Goal: Task Accomplishment & Management: Use online tool/utility

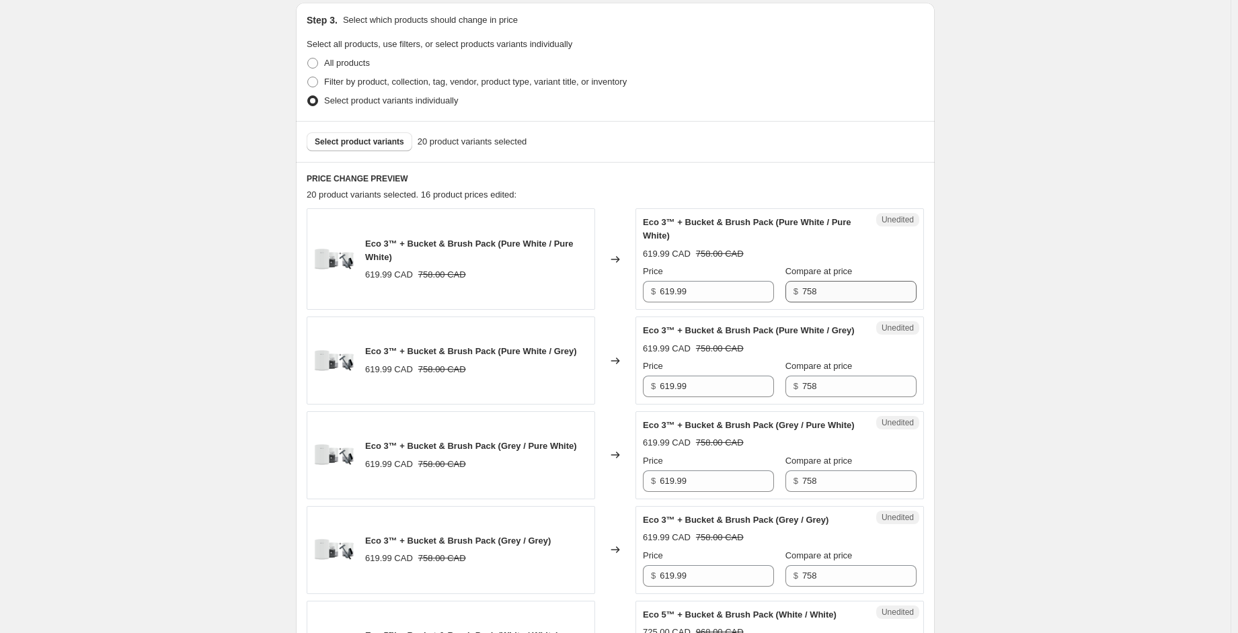
scroll to position [336, 0]
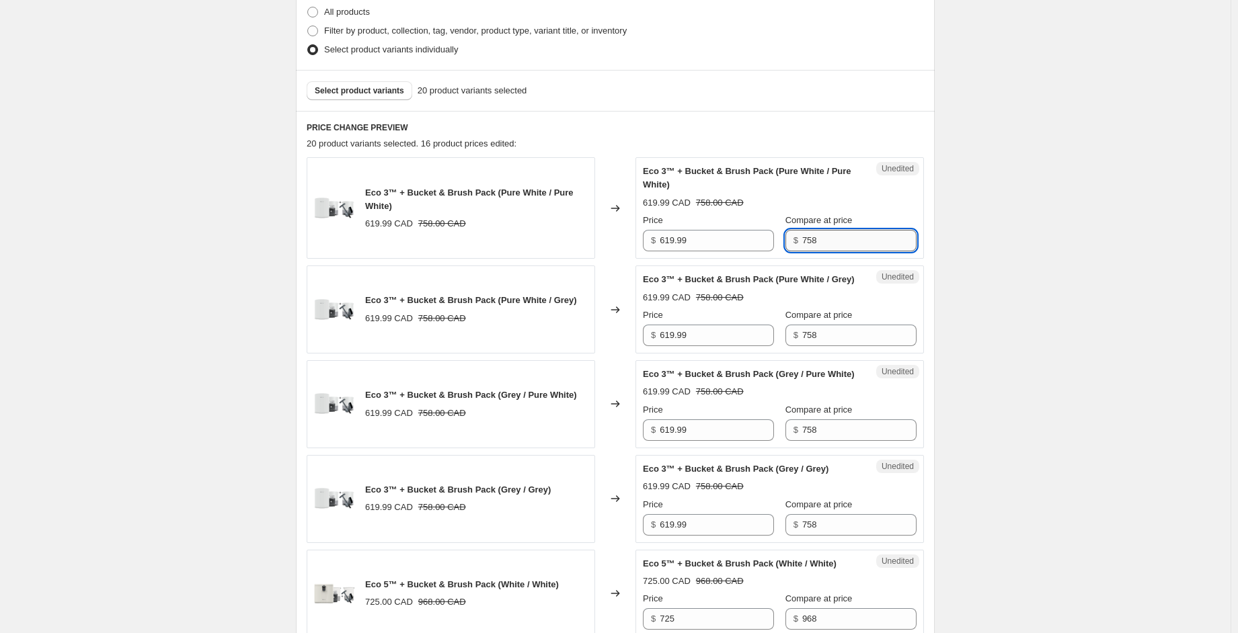
click at [814, 235] on input "758" at bounding box center [859, 241] width 114 height 22
drag, startPoint x: 707, startPoint y: 245, endPoint x: 596, endPoint y: 253, distance: 111.9
click at [596, 253] on div "Eco 3™ + Bucket & Brush Pack (Pure White / Pure White) 619.99 CAD 758.00 CAD Ch…" at bounding box center [615, 208] width 617 height 102
drag, startPoint x: 717, startPoint y: 238, endPoint x: 645, endPoint y: 239, distance: 71.3
click at [645, 239] on div "Unedited Eco 3™ + Bucket & Brush Pack (Pure White / Pure White) 619.99 CAD 758.…" at bounding box center [779, 208] width 288 height 102
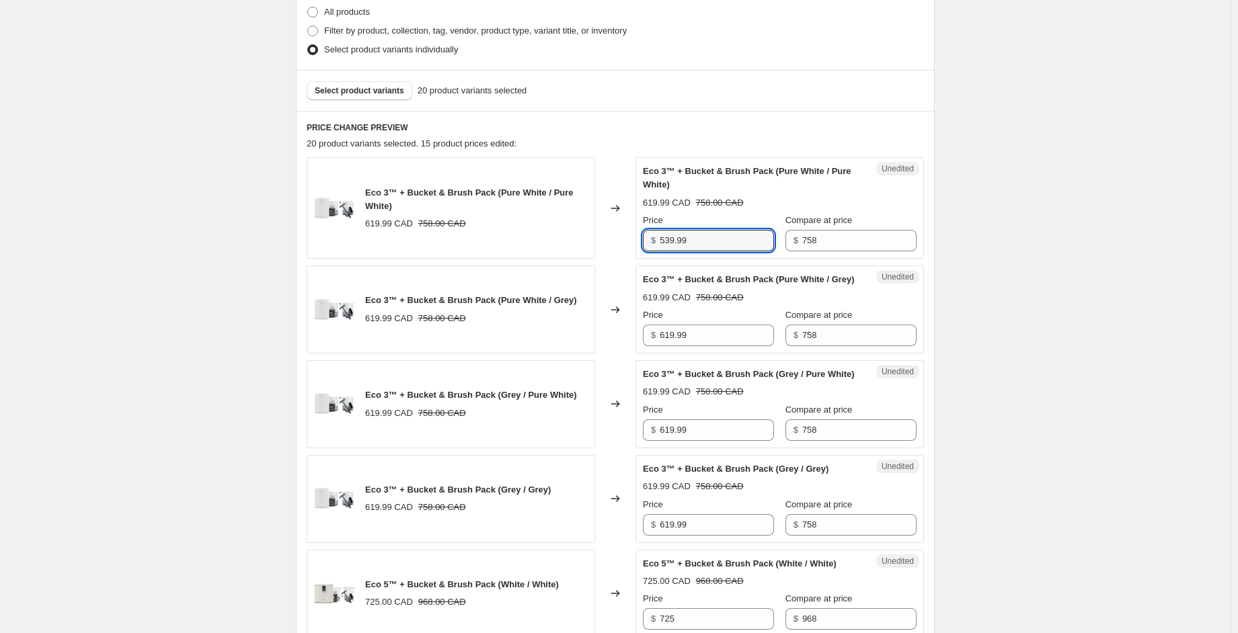
type input "539.99"
click at [633, 354] on div "Eco 3™ + Bucket & Brush Pack (Pure White / Grey) 619.99 CAD 758.00 CAD Changed …" at bounding box center [615, 310] width 617 height 88
paste input "53"
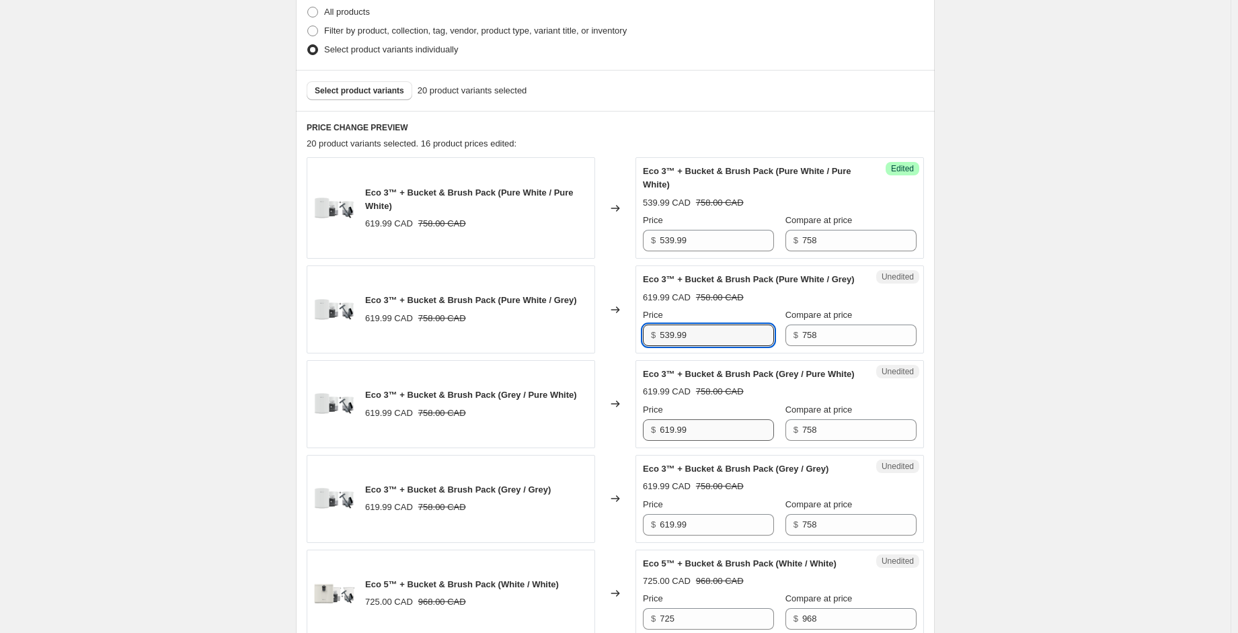
type input "539.99"
drag, startPoint x: 684, startPoint y: 459, endPoint x: 643, endPoint y: 458, distance: 41.0
click at [643, 448] on div "Unedited Eco 3™ + Bucket & Brush Pack (Grey / Pure White) 619.99 CAD 758.00 CAD…" at bounding box center [779, 404] width 288 height 88
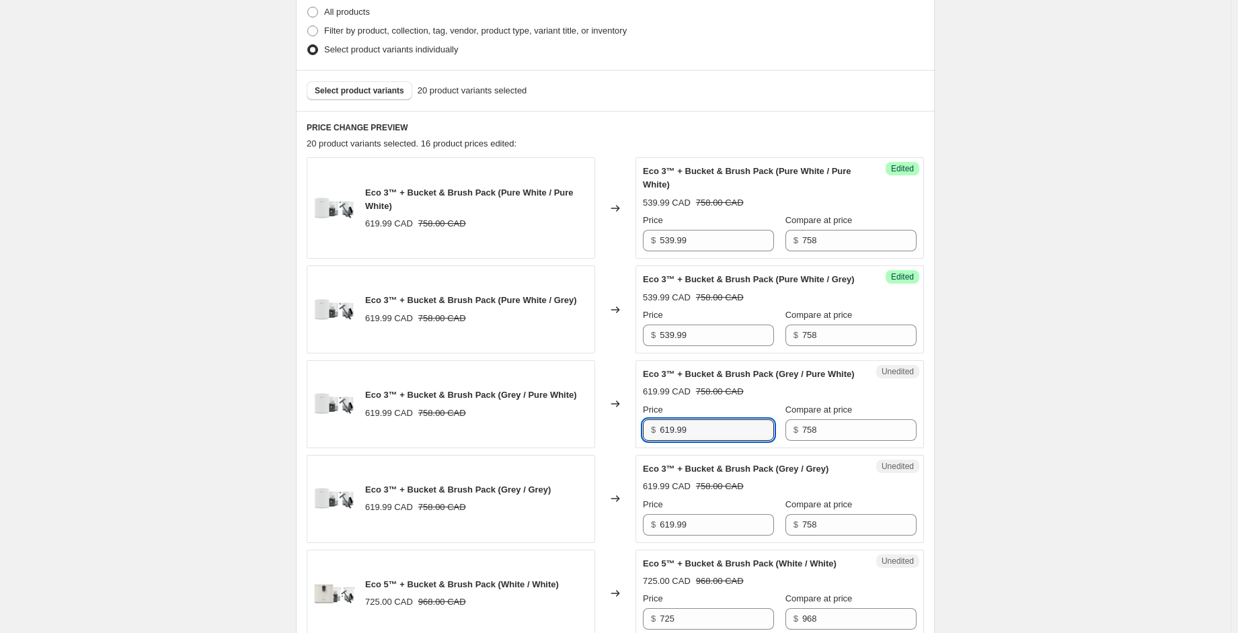
paste input "53"
type input "539.99"
drag, startPoint x: 678, startPoint y: 549, endPoint x: 635, endPoint y: 545, distance: 43.2
click at [630, 543] on div "Eco 3™ + Bucket & Brush Pack (Grey / Grey) 619.99 CAD 758.00 CAD Changed to Une…" at bounding box center [615, 499] width 617 height 88
paste input "53"
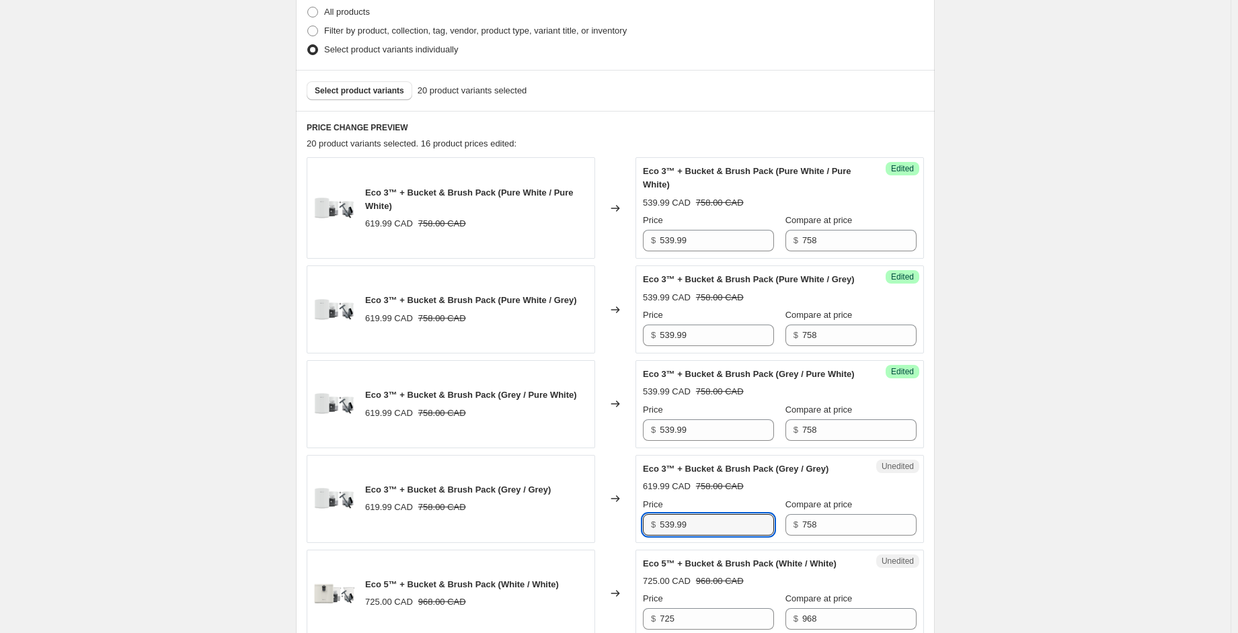
type input "539.99"
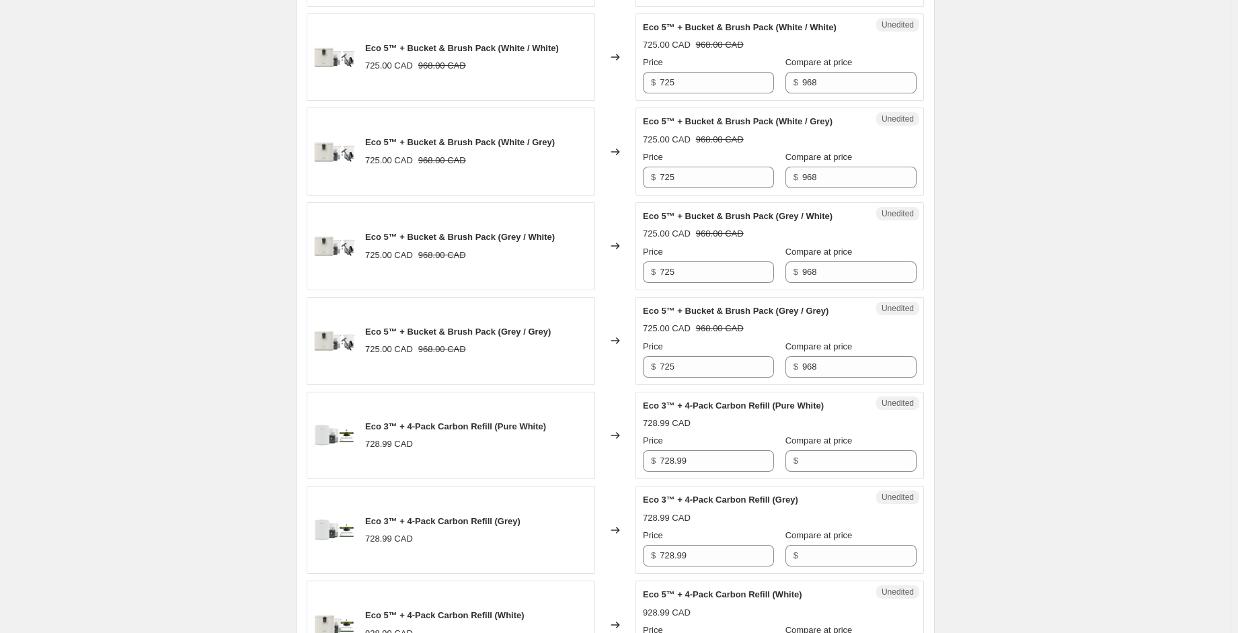
scroll to position [873, 0]
drag, startPoint x: 684, startPoint y: 109, endPoint x: 579, endPoint y: 100, distance: 105.2
click at [579, 100] on div "Eco 5™ + Bucket & Brush Pack (White / White) 725.00 CAD 968.00 CAD Changed to U…" at bounding box center [615, 57] width 617 height 88
type input "689.99"
click at [636, 195] on div "Eco 5™ + Bucket & Brush Pack (White / Grey) 725.00 CAD 968.00 CAD Changed to Un…" at bounding box center [615, 151] width 617 height 88
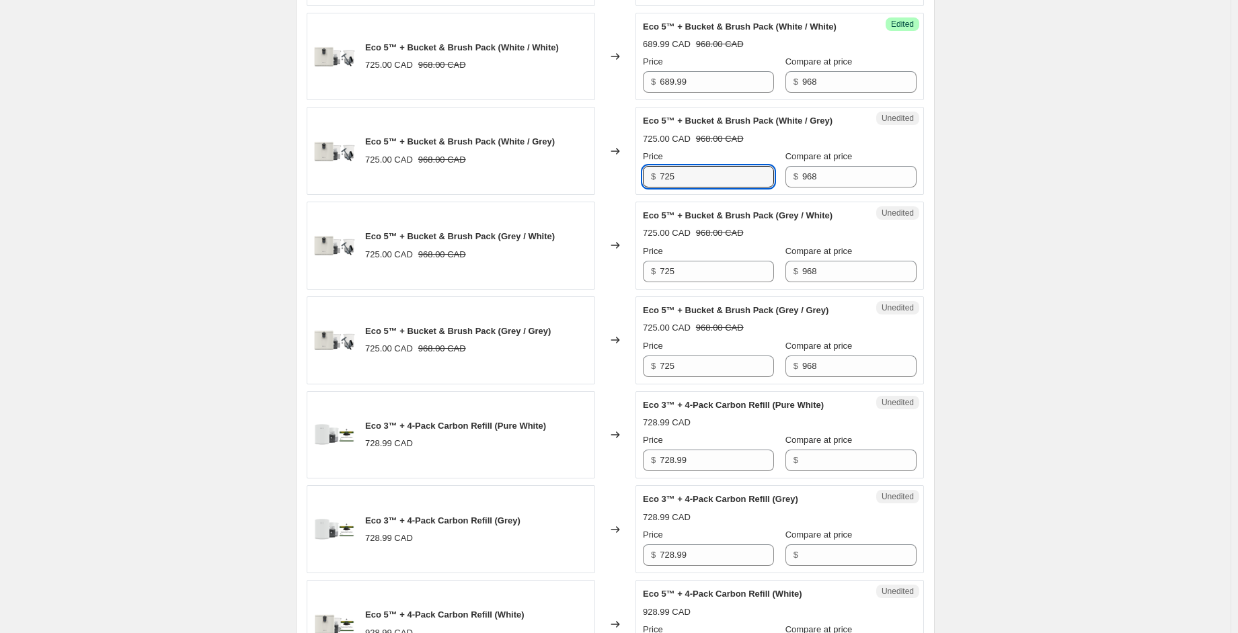
paste input "689.99"
type input "689.99"
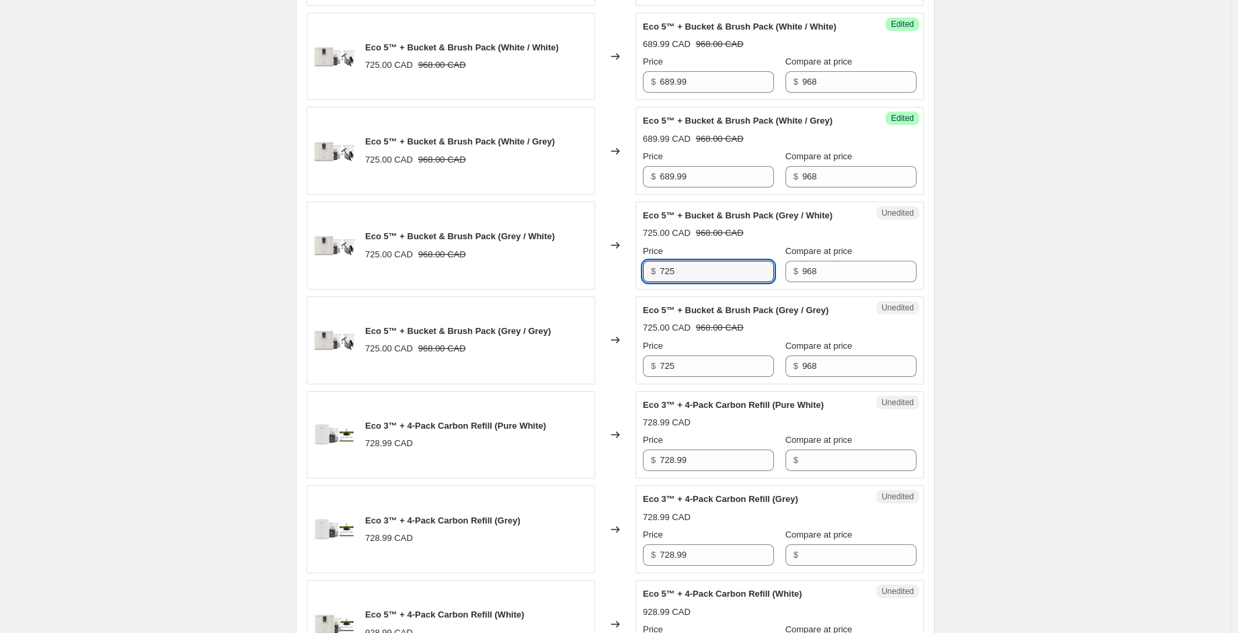
drag, startPoint x: 633, startPoint y: 298, endPoint x: 619, endPoint y: 298, distance: 13.5
click at [619, 290] on div "Eco 5™ + Bucket & Brush Pack (Grey / White) 725.00 CAD 968.00 CAD Changed to Un…" at bounding box center [615, 246] width 617 height 88
paste input "689.99"
type input "689.99"
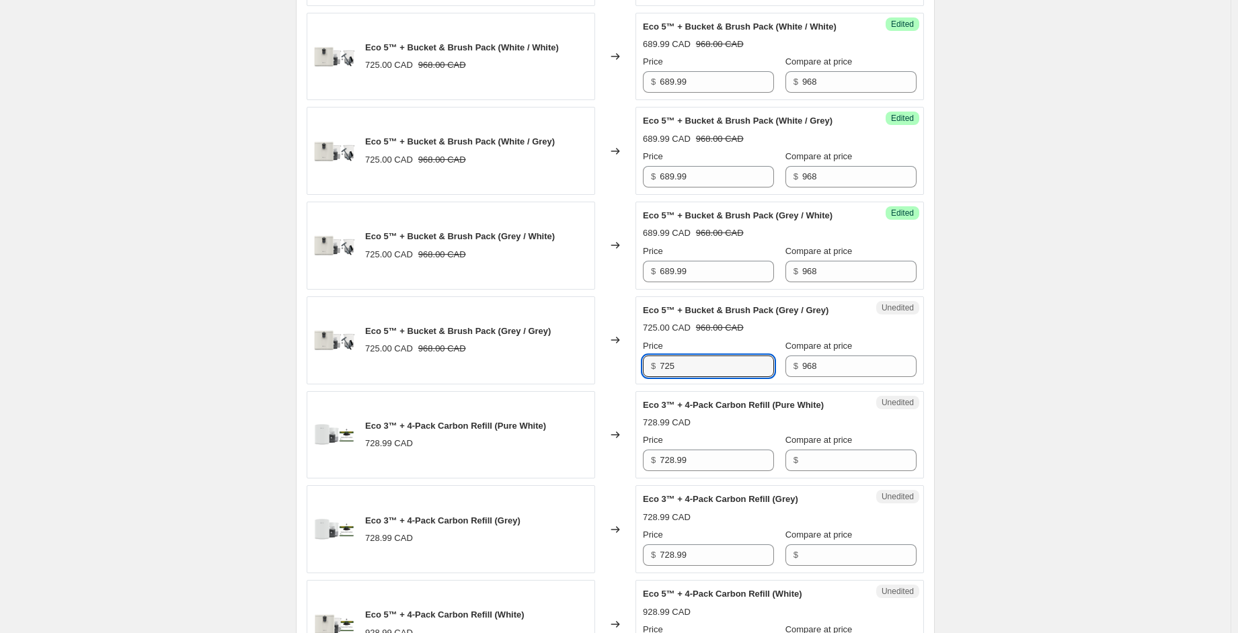
drag, startPoint x: 676, startPoint y: 391, endPoint x: 619, endPoint y: 394, distance: 57.2
click at [620, 385] on div "Eco 5™ + Bucket & Brush Pack (Grey / Grey) 725.00 CAD 968.00 CAD Changed to Une…" at bounding box center [615, 340] width 617 height 88
paste input "689.99"
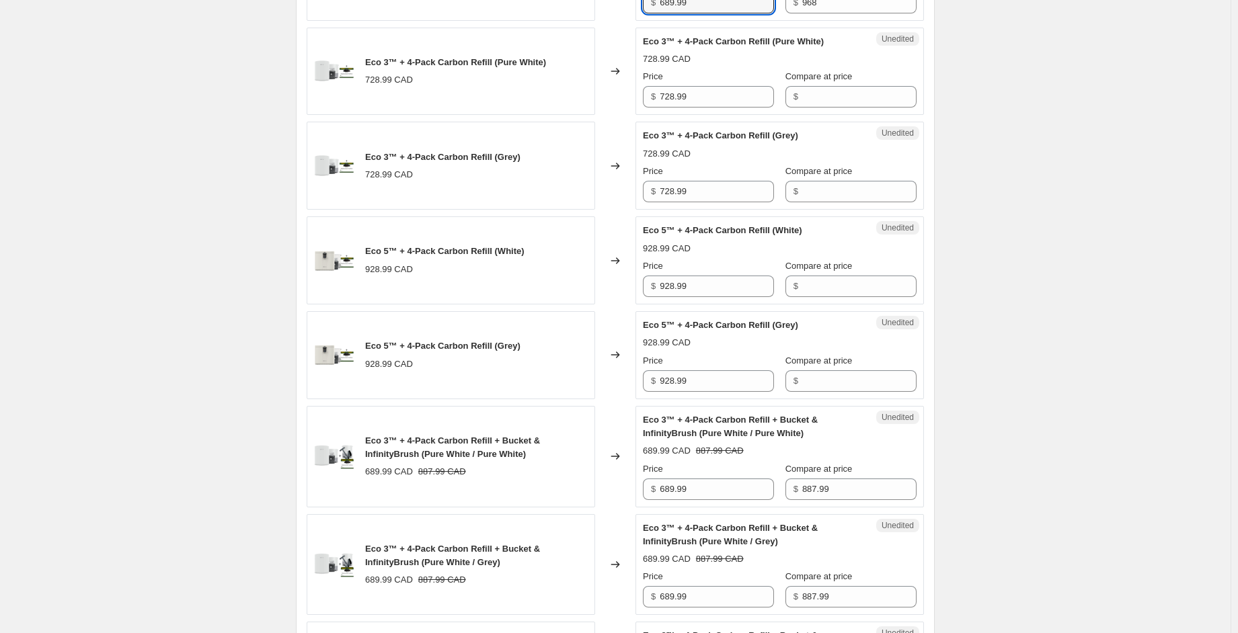
scroll to position [1277, 0]
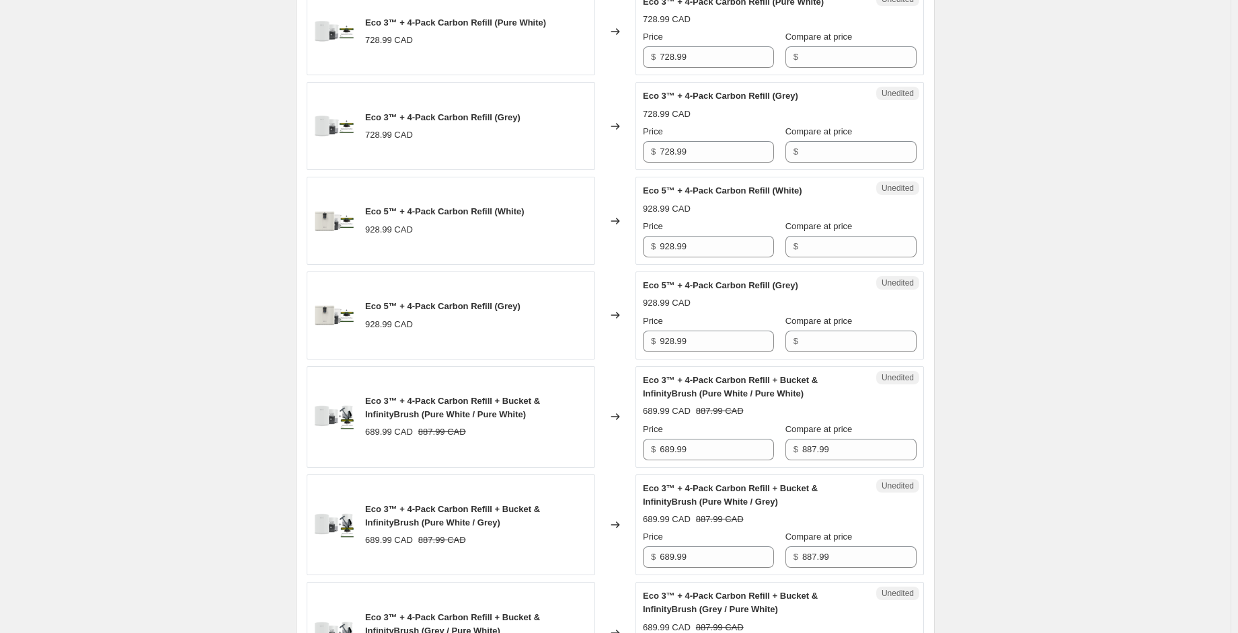
type input "689.99"
click at [629, 76] on div "Eco 3™ + 4-Pack Carbon Refill (Pure White) 728.99 CAD Changed to Unedited Eco 3…" at bounding box center [615, 32] width 617 height 88
click at [825, 68] on input "Compare at price" at bounding box center [859, 57] width 114 height 22
paste input "728.99"
type input "728.99"
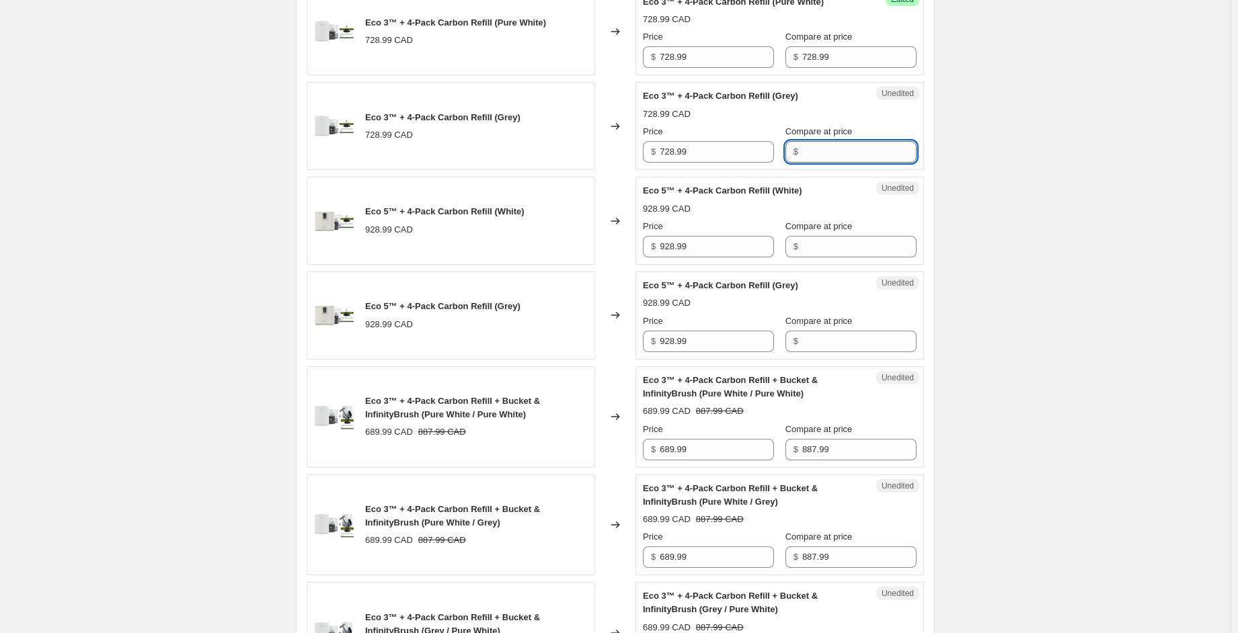
click at [809, 163] on input "Compare at price" at bounding box center [859, 152] width 114 height 22
paste input "728.99"
type input "728.99"
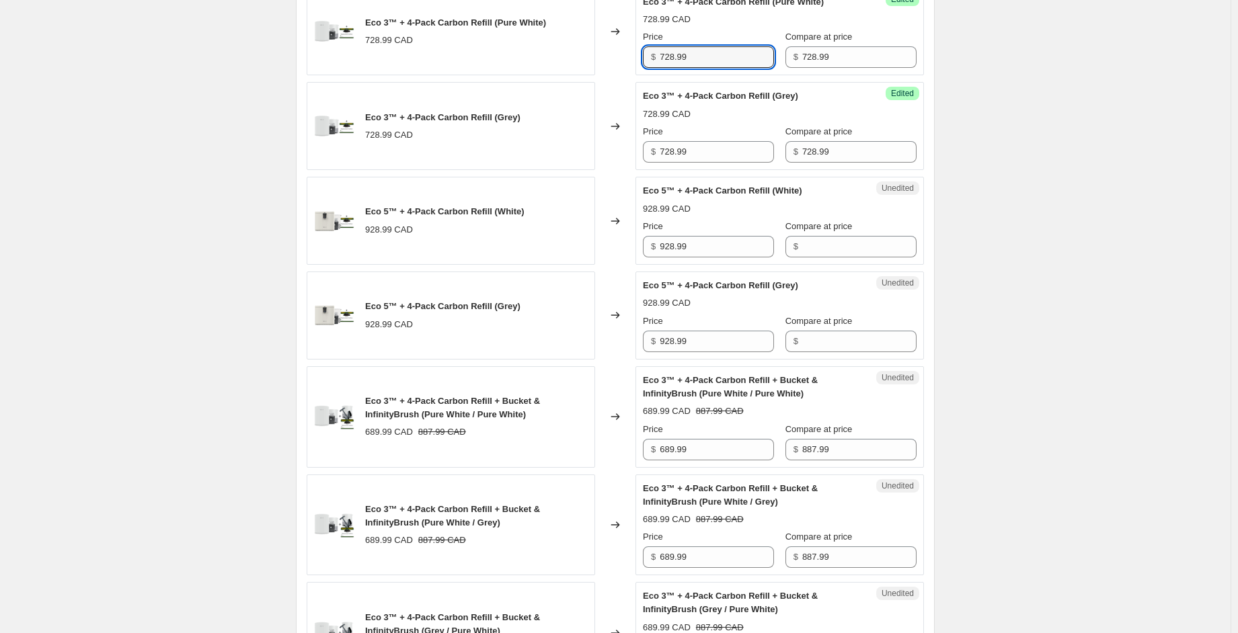
drag, startPoint x: 703, startPoint y: 81, endPoint x: 601, endPoint y: 83, distance: 102.2
click at [605, 76] on div "Eco 3™ + 4-Pack Carbon Refill (Pure White) 728.99 CAD Changed to Success Edited…" at bounding box center [615, 32] width 617 height 88
type input "519"
drag, startPoint x: 702, startPoint y: 177, endPoint x: 646, endPoint y: 172, distance: 56.7
click at [646, 163] on div "$ 728.99" at bounding box center [708, 152] width 131 height 22
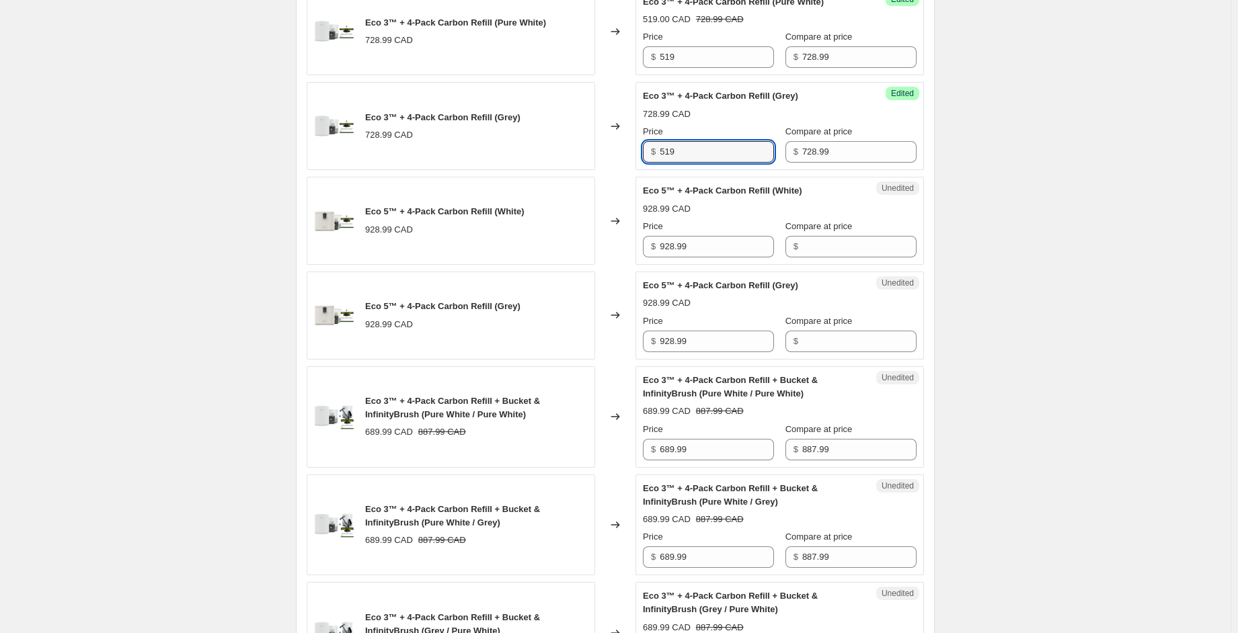
type input "519"
click at [647, 257] on div "$ 928.99" at bounding box center [708, 247] width 131 height 22
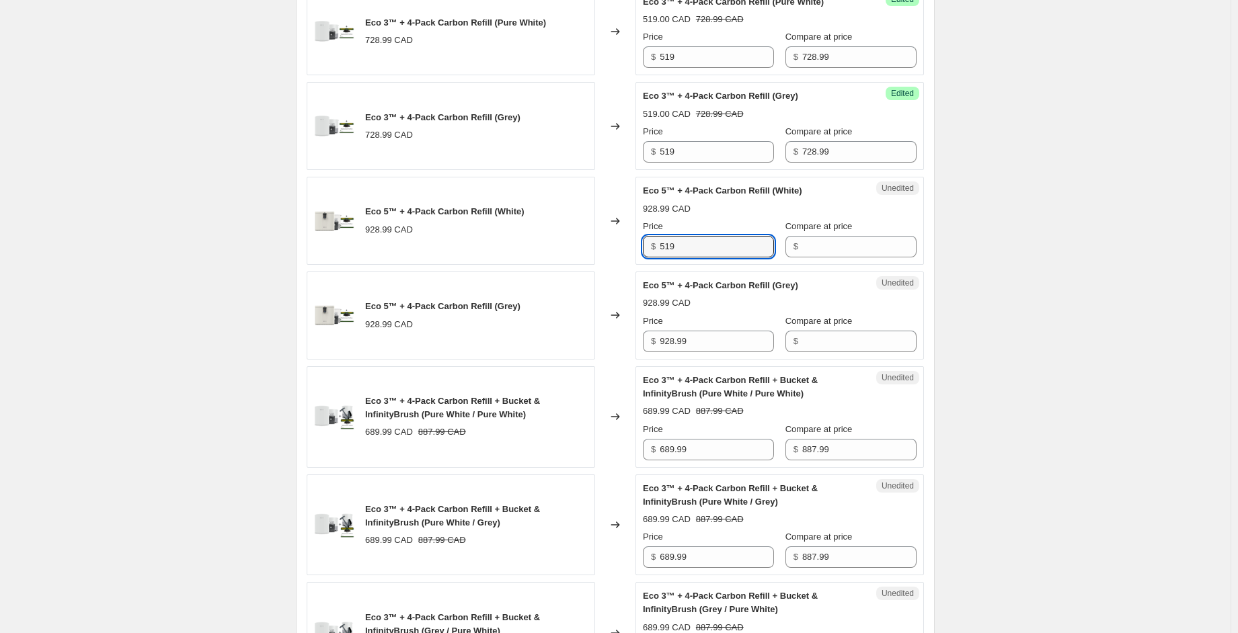
drag, startPoint x: 688, startPoint y: 269, endPoint x: 620, endPoint y: 260, distance: 68.5
click at [620, 260] on div "Eco 5™ + 4-Pack Carbon Refill (White) 928.99 CAD Changed to Unedited Eco 5™ + 4…" at bounding box center [615, 221] width 617 height 88
click at [698, 257] on input "519" at bounding box center [716, 247] width 114 height 22
click at [684, 257] on input "519" at bounding box center [716, 247] width 114 height 22
drag, startPoint x: 677, startPoint y: 269, endPoint x: 608, endPoint y: 272, distance: 68.6
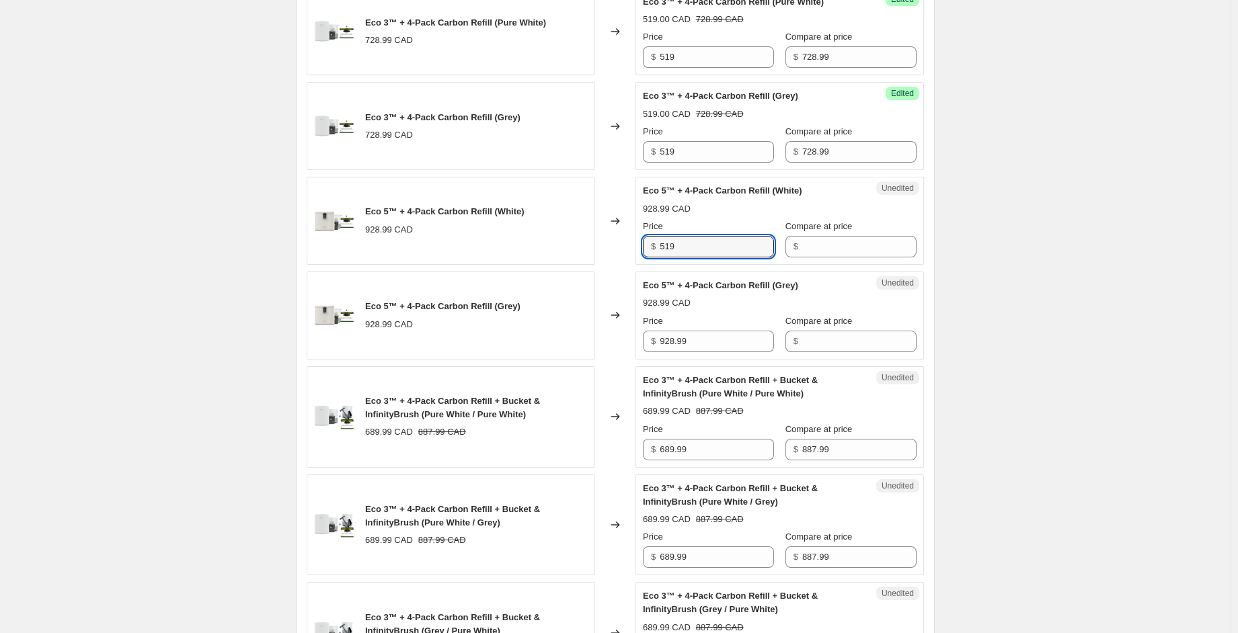
click at [608, 265] on div "Eco 5™ + 4-Pack Carbon Refill (White) 928.99 CAD Changed to Unedited Eco 5™ + 4…" at bounding box center [615, 221] width 617 height 88
click at [703, 257] on input "660.99" at bounding box center [716, 247] width 114 height 22
drag, startPoint x: 704, startPoint y: 271, endPoint x: 654, endPoint y: 270, distance: 50.4
click at [654, 257] on div "$ 660.99" at bounding box center [708, 247] width 131 height 22
click at [690, 257] on input "660.99" at bounding box center [716, 247] width 114 height 22
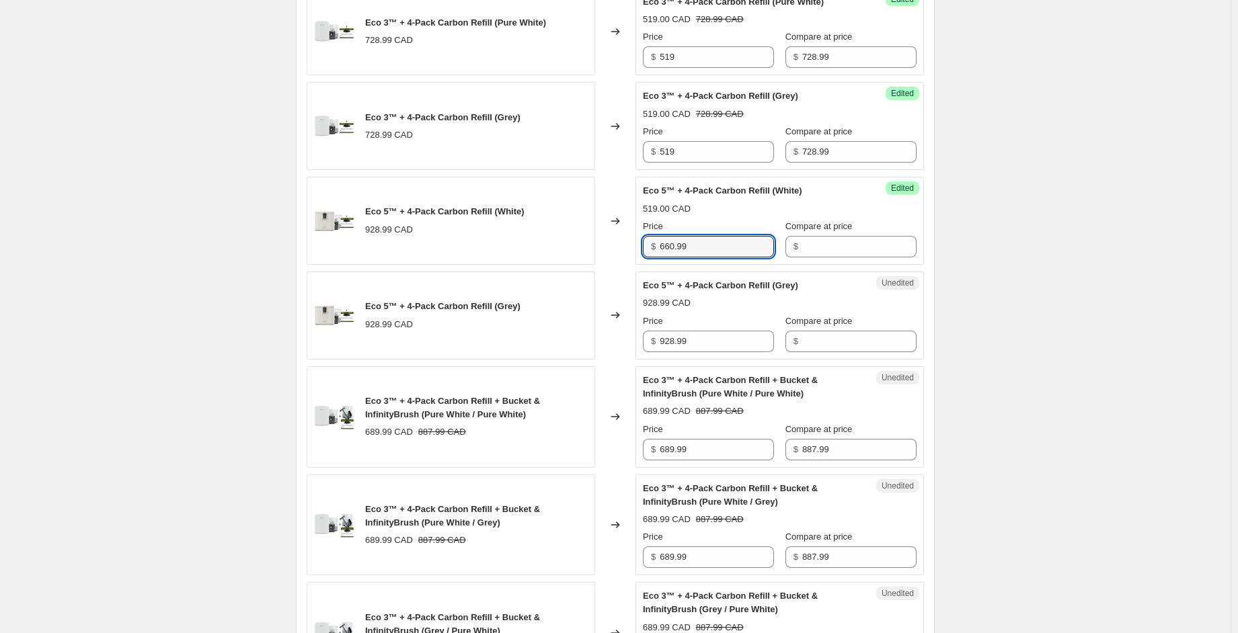
drag, startPoint x: 698, startPoint y: 274, endPoint x: 641, endPoint y: 282, distance: 57.1
click at [634, 265] on div "Eco 5™ + 4-Pack Carbon Refill (White) 928.99 CAD Changed to Success Edited Eco …" at bounding box center [615, 221] width 617 height 88
type input "660.99"
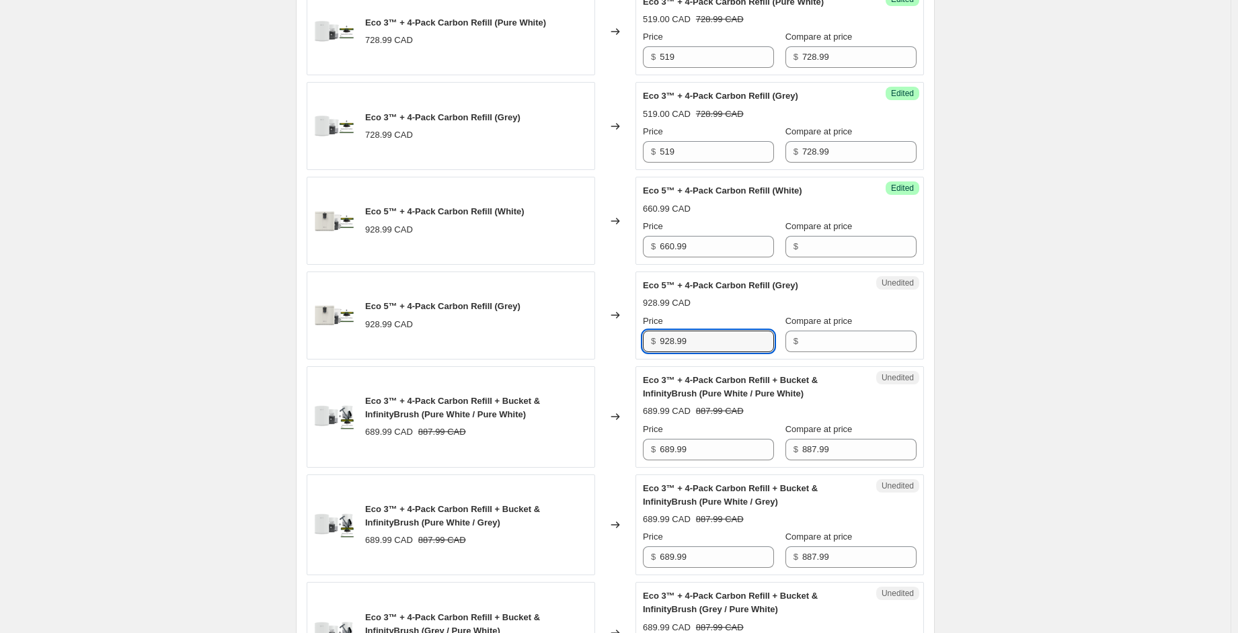
drag, startPoint x: 702, startPoint y: 369, endPoint x: 629, endPoint y: 362, distance: 73.6
click at [629, 360] on div "Eco 5™ + 4-Pack Carbon Refill (Grey) 928.99 CAD Changed to Unedited Eco 5™ + 4-…" at bounding box center [615, 316] width 617 height 88
paste input "660"
type input "660.99"
click at [1051, 241] on div "Create new price [MEDICAL_DATA]. This page is ready Create new price [MEDICAL_D…" at bounding box center [615, 325] width 1230 height 3204
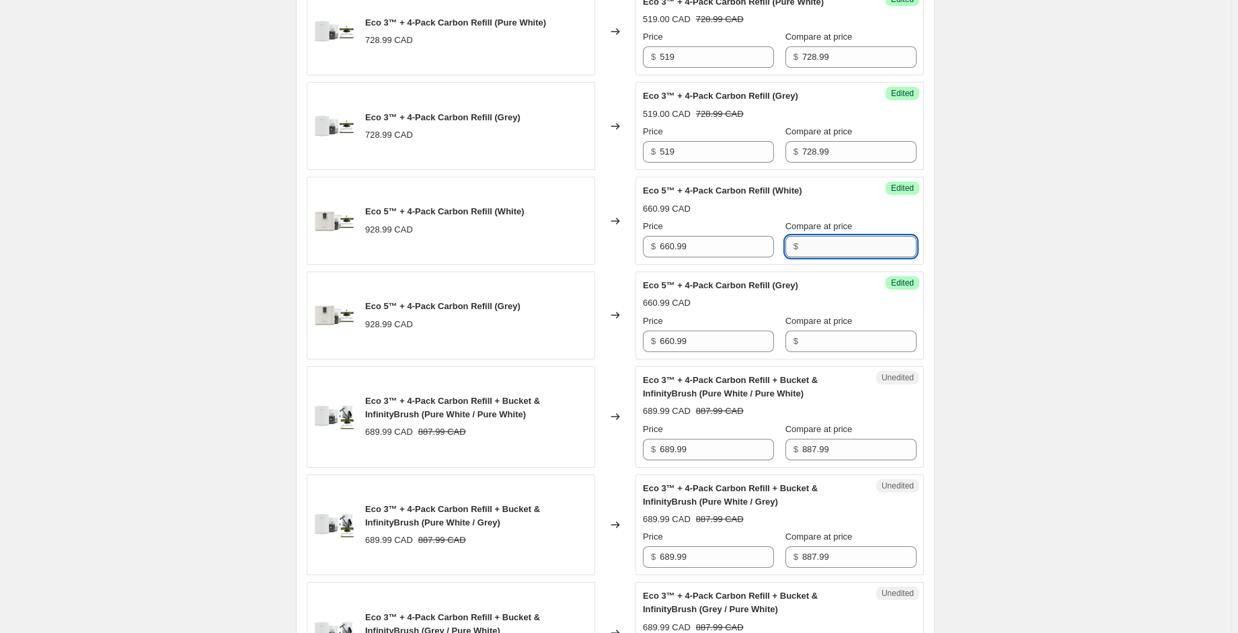
click at [840, 257] on input "Compare at price" at bounding box center [859, 247] width 114 height 22
drag, startPoint x: 766, startPoint y: 275, endPoint x: 787, endPoint y: 295, distance: 28.5
click at [758, 257] on div "Price $ 660.99 Compare at price $ 928.99" at bounding box center [780, 239] width 274 height 38
type input "928.99"
click at [804, 352] on input "Compare at price" at bounding box center [859, 342] width 114 height 22
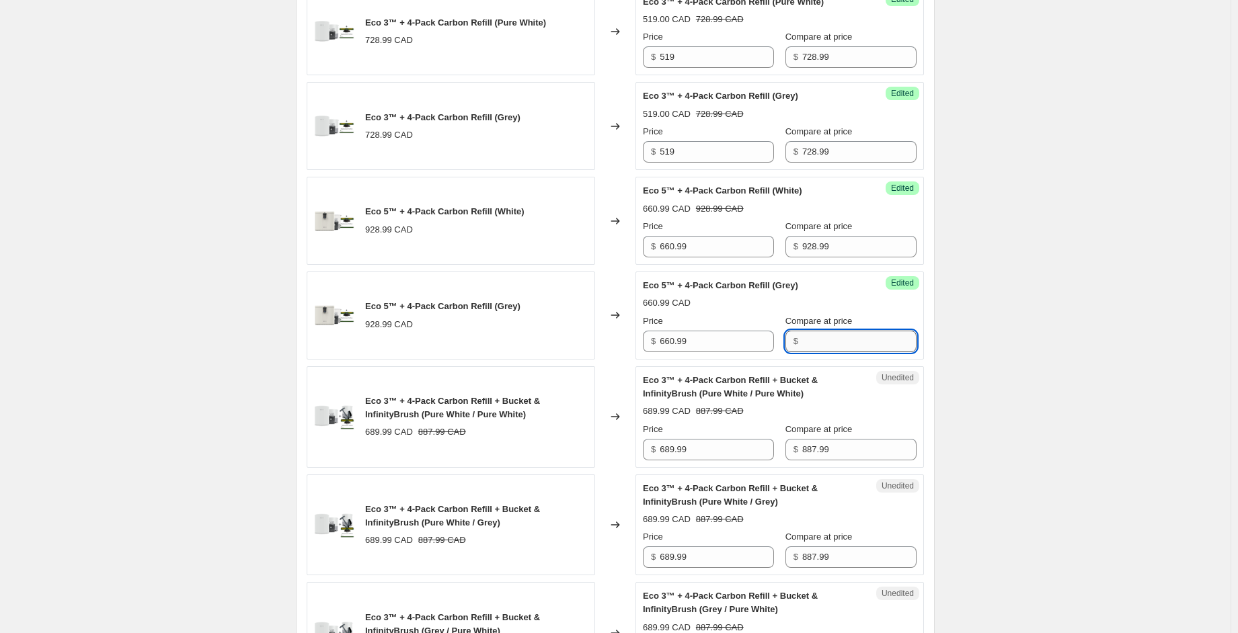
paste input "928.99"
type input "928.99"
click at [1030, 351] on div "Create new price [MEDICAL_DATA]. This page is ready Create new price [MEDICAL_D…" at bounding box center [615, 325] width 1230 height 3204
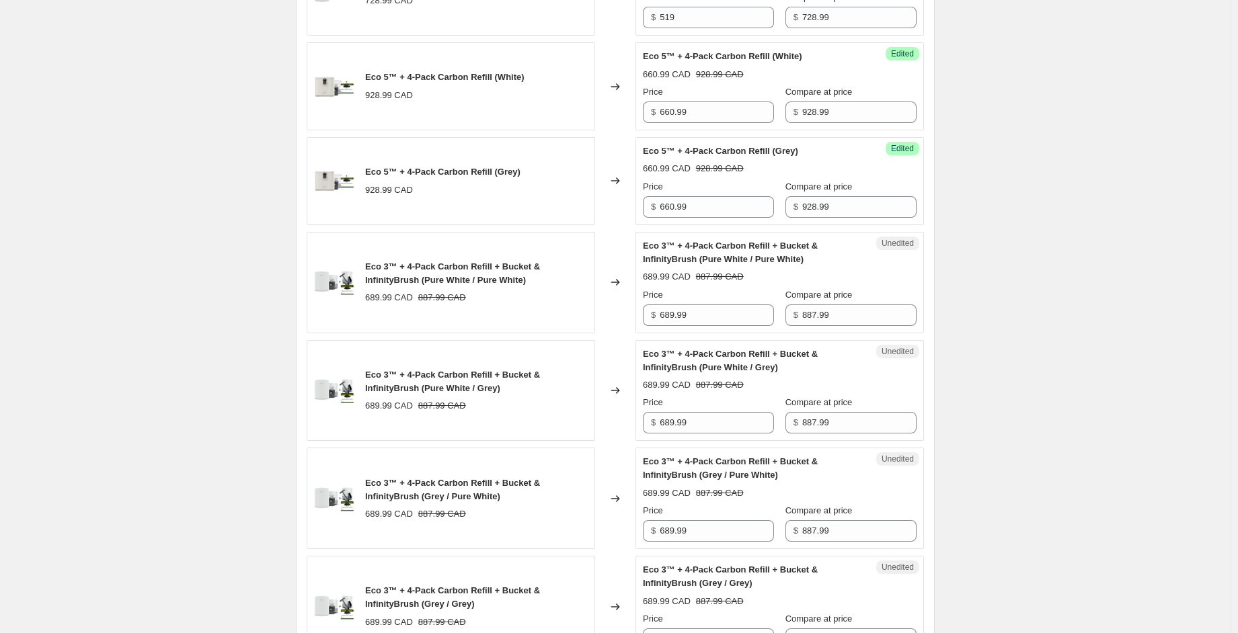
scroll to position [1478, 0]
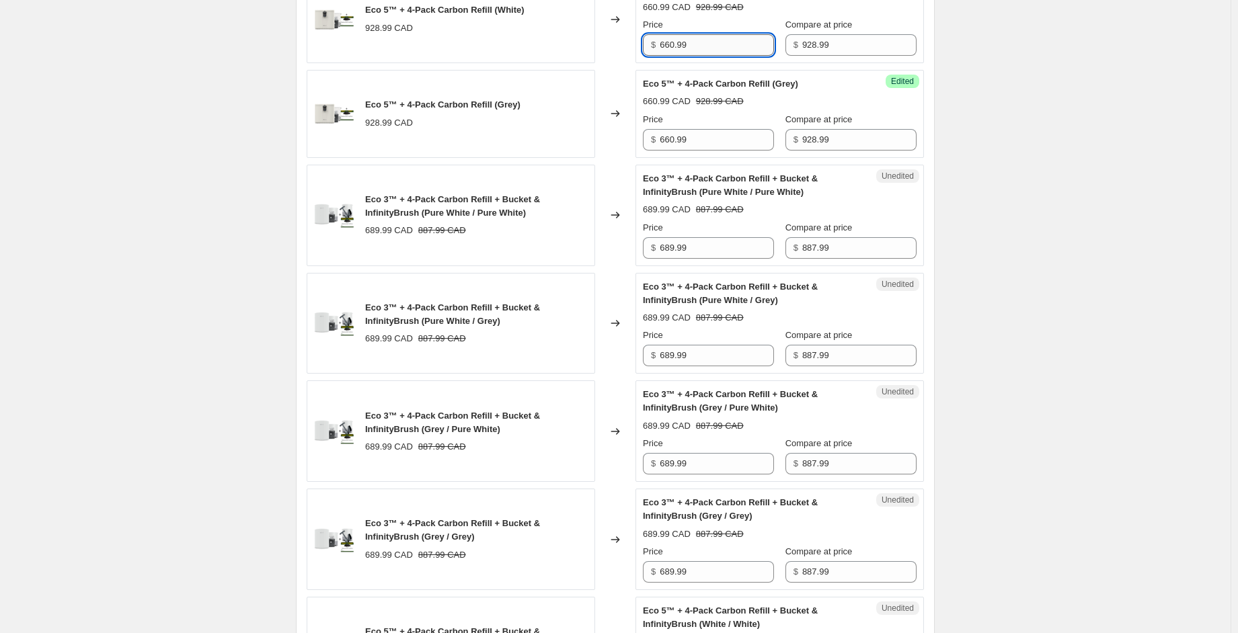
click at [700, 56] on input "660.99" at bounding box center [716, 45] width 114 height 22
click at [677, 56] on input "660.99" at bounding box center [716, 45] width 114 height 22
drag, startPoint x: 700, startPoint y: 63, endPoint x: 613, endPoint y: 61, distance: 86.8
click at [613, 61] on div "Eco 5™ + 4-Pack Carbon Refill (White) 928.99 CAD Changed to Success Edited Eco …" at bounding box center [615, 19] width 617 height 88
type input "660.99"
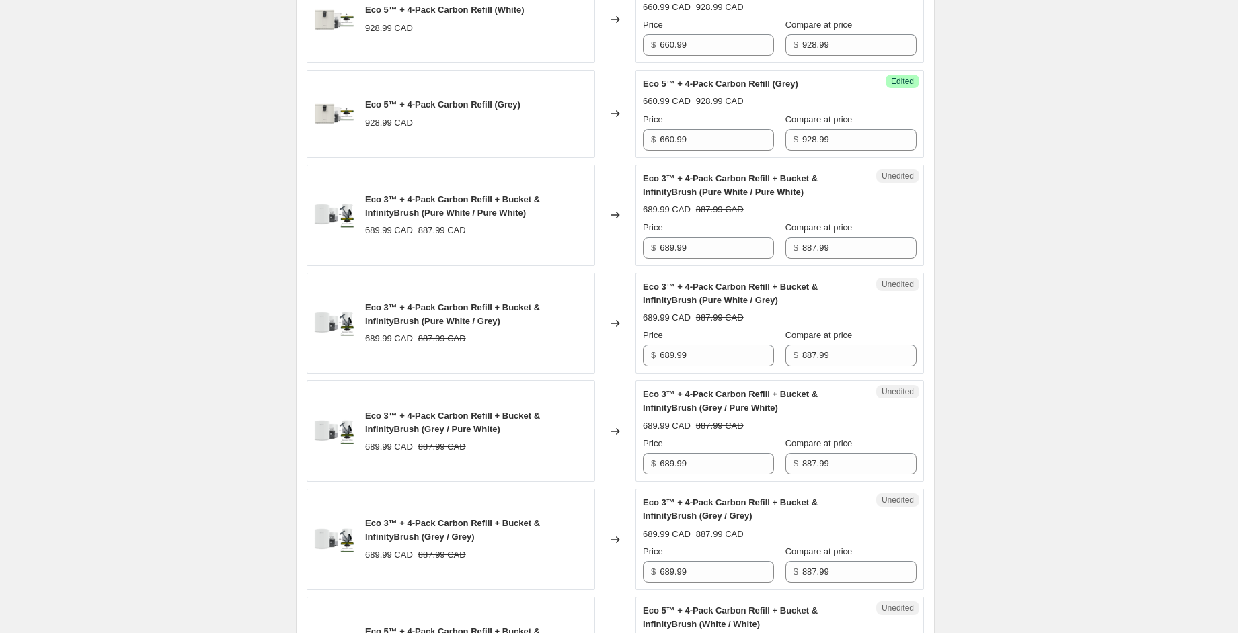
click at [1080, 91] on div "Create new price [MEDICAL_DATA]. This page is ready Create new price [MEDICAL_D…" at bounding box center [615, 124] width 1230 height 3204
click at [702, 56] on input "660.99" at bounding box center [716, 45] width 114 height 22
click at [1090, 150] on div "Create new price [MEDICAL_DATA]. This page is ready Create new price [MEDICAL_D…" at bounding box center [615, 124] width 1230 height 3204
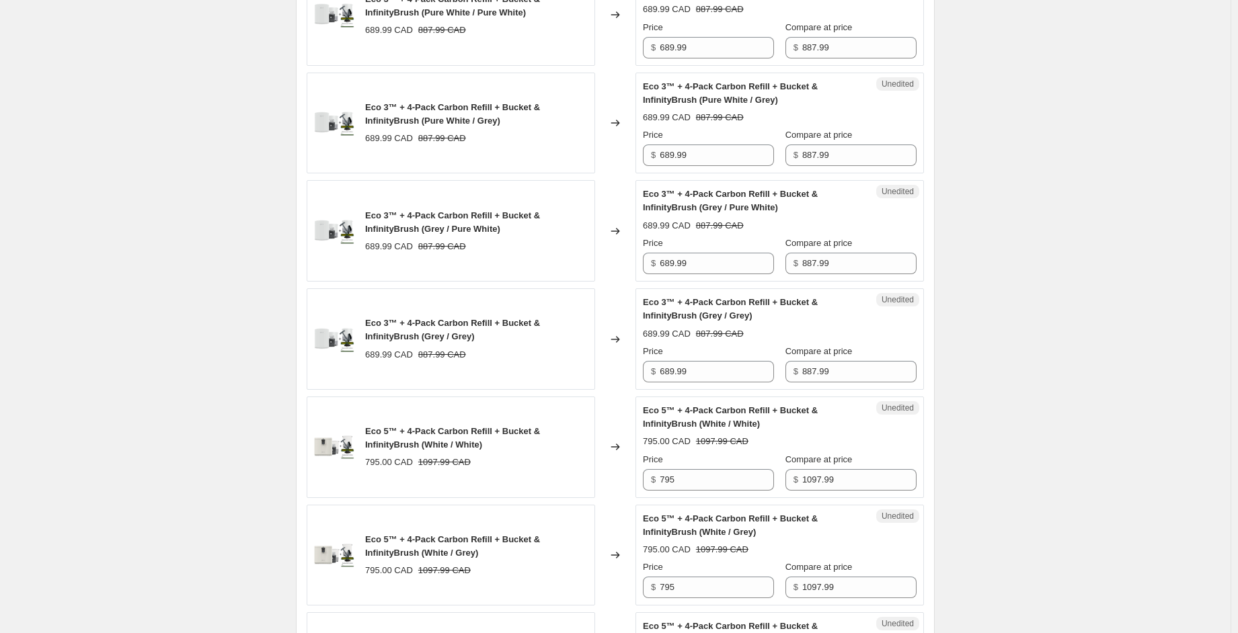
scroll to position [1681, 0]
drag, startPoint x: 707, startPoint y: 71, endPoint x: 632, endPoint y: 68, distance: 74.7
click at [633, 64] on div "Eco 3™ + 4-Pack Carbon Refill + Bucket & InfinityBrush (Pure White / Pure White…" at bounding box center [615, 13] width 617 height 102
type input "629.99"
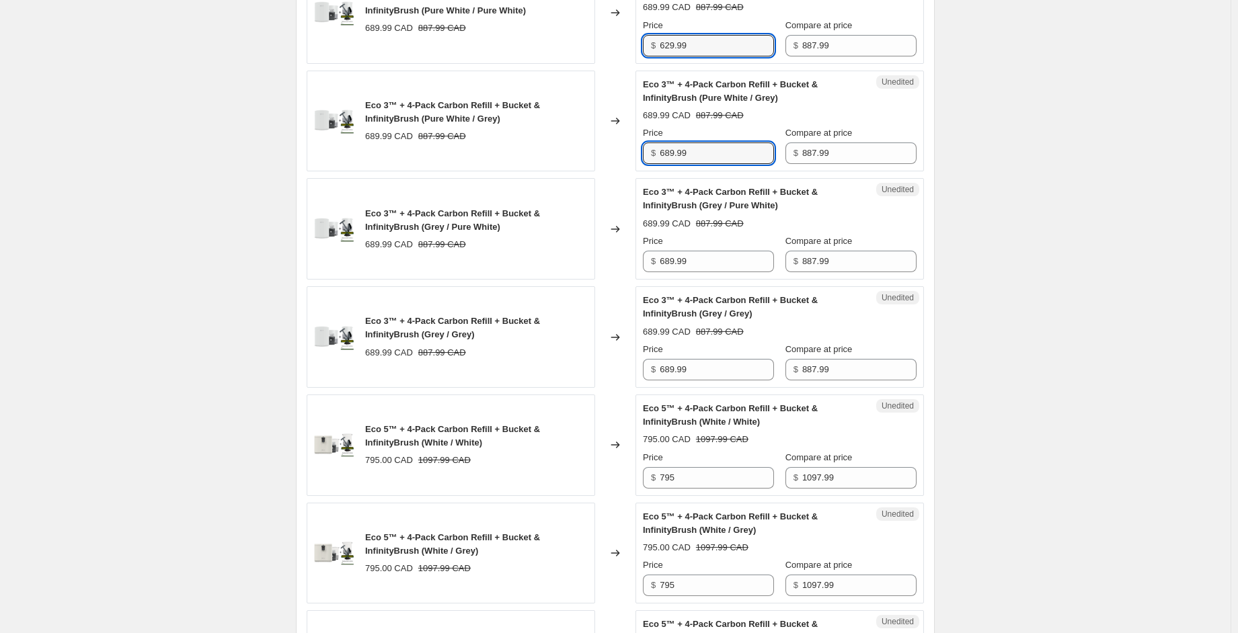
drag, startPoint x: 708, startPoint y: 169, endPoint x: 643, endPoint y: 169, distance: 65.2
click at [643, 170] on div "Unedited Eco 3™ + 4-Pack Carbon Refill + Bucket & InfinityBrush (Pure White / G…" at bounding box center [779, 122] width 288 height 102
drag, startPoint x: 695, startPoint y: 67, endPoint x: 614, endPoint y: 73, distance: 81.6
click at [614, 64] on div "Eco 3™ + 4-Pack Carbon Refill + Bucket & InfinityBrush (Pure White / Pure White…" at bounding box center [615, 13] width 617 height 102
click at [606, 170] on div "Eco 3™ + 4-Pack Carbon Refill + Bucket & InfinityBrush (Pure White / Grey) 689.…" at bounding box center [615, 122] width 617 height 102
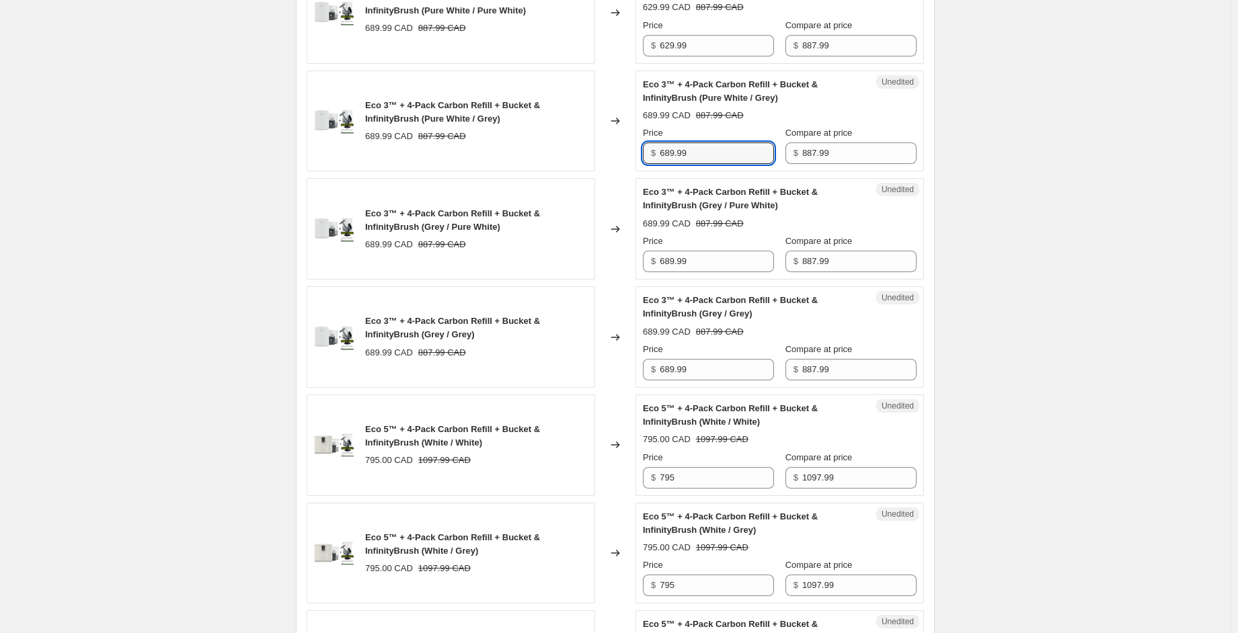
paste input "2"
type input "629.99"
drag, startPoint x: 698, startPoint y: 278, endPoint x: 615, endPoint y: 284, distance: 82.9
click at [615, 280] on div "Eco 3™ + 4-Pack Carbon Refill + Bucket & InfinityBrush (Grey / Pure White) 689.…" at bounding box center [615, 229] width 617 height 102
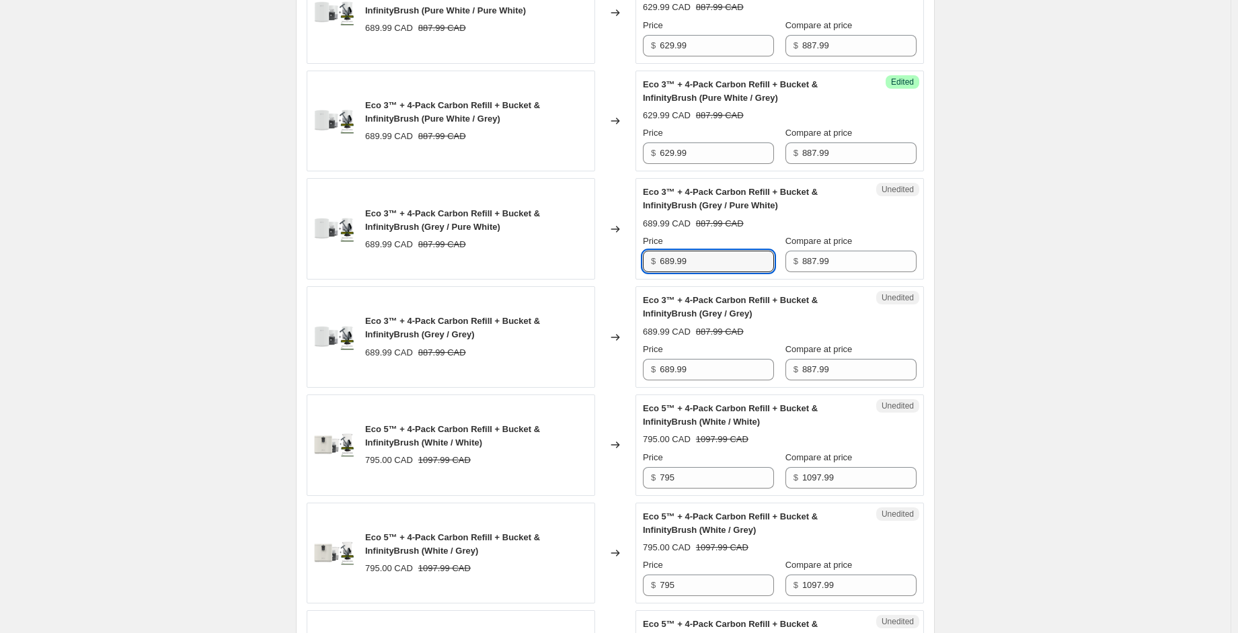
paste input "2"
type input "629.99"
drag, startPoint x: 643, startPoint y: 393, endPoint x: 634, endPoint y: 403, distance: 13.3
click at [572, 388] on div "Eco 3™ + 4-Pack Carbon Refill + Bucket & InfinityBrush (Grey / Grey) 689.99 CAD…" at bounding box center [615, 337] width 617 height 102
paste input "2"
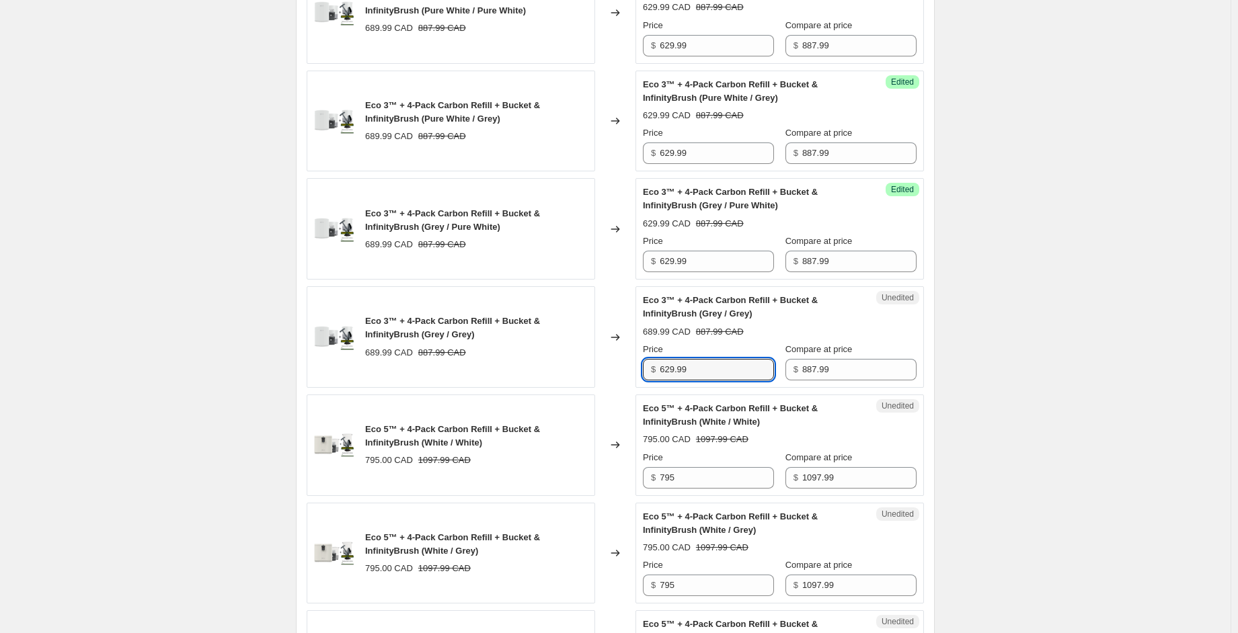
type input "629.99"
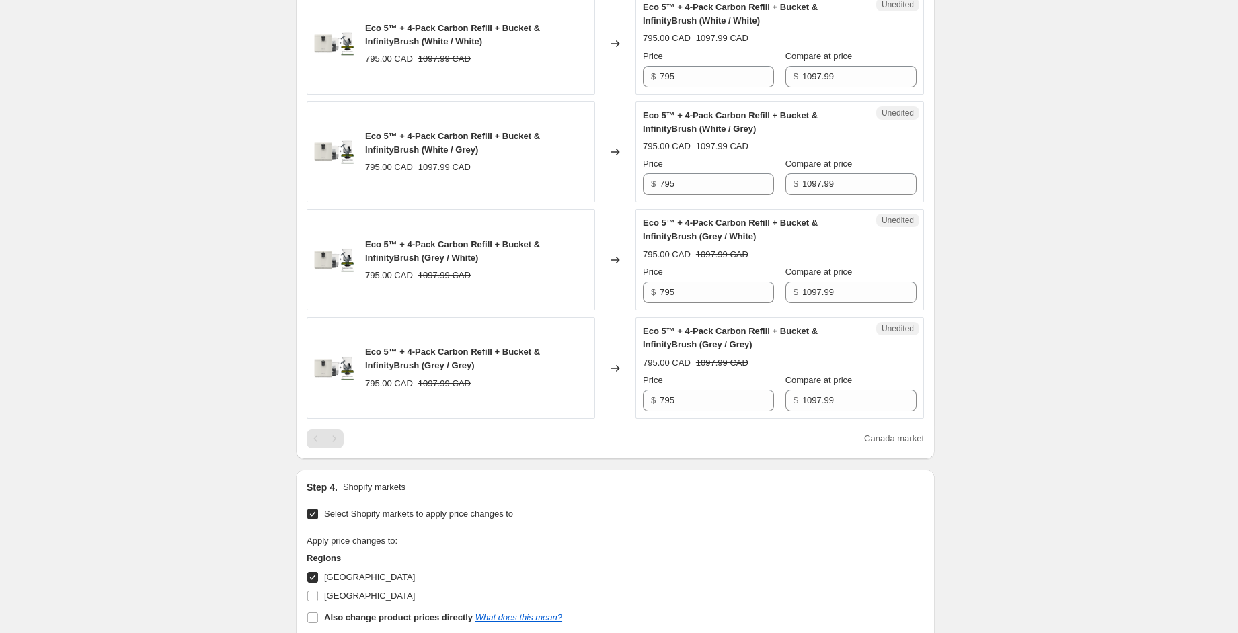
scroll to position [2084, 0]
drag, startPoint x: 686, startPoint y: 87, endPoint x: 608, endPoint y: 85, distance: 78.0
click at [608, 85] on div "Eco 5™ + 4-Pack Carbon Refill + Bucket & InfinityBrush (White / White) 795.00 C…" at bounding box center [615, 42] width 617 height 102
drag, startPoint x: 696, startPoint y: 99, endPoint x: 634, endPoint y: 97, distance: 61.9
click at [633, 93] on div "Eco 5™ + 4-Pack Carbon Refill + Bucket & InfinityBrush (White / White) 795.00 C…" at bounding box center [615, 42] width 617 height 102
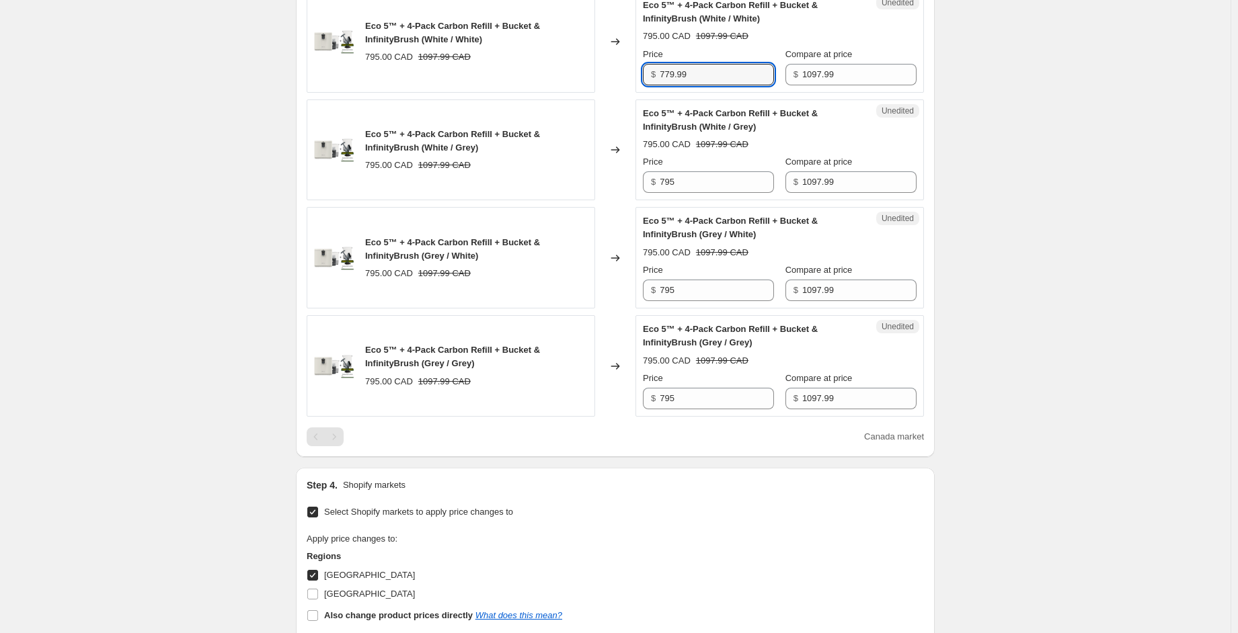
type input "779.99"
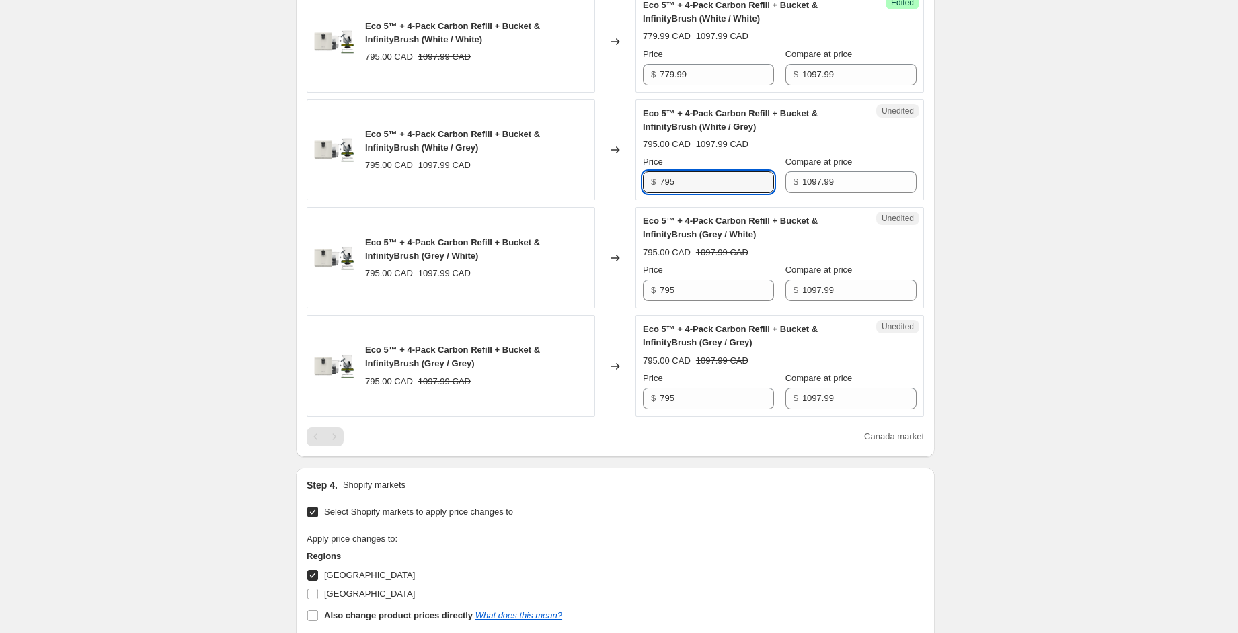
drag, startPoint x: 638, startPoint y: 199, endPoint x: 643, endPoint y: 218, distance: 20.2
click at [620, 198] on div "Eco 5™ + 4-Pack Carbon Refill + Bucket & InfinityBrush (White / Grey) 795.00 CA…" at bounding box center [615, 150] width 617 height 102
paste input "79.99"
type input "779.99"
drag, startPoint x: 684, startPoint y: 308, endPoint x: 595, endPoint y: 317, distance: 89.2
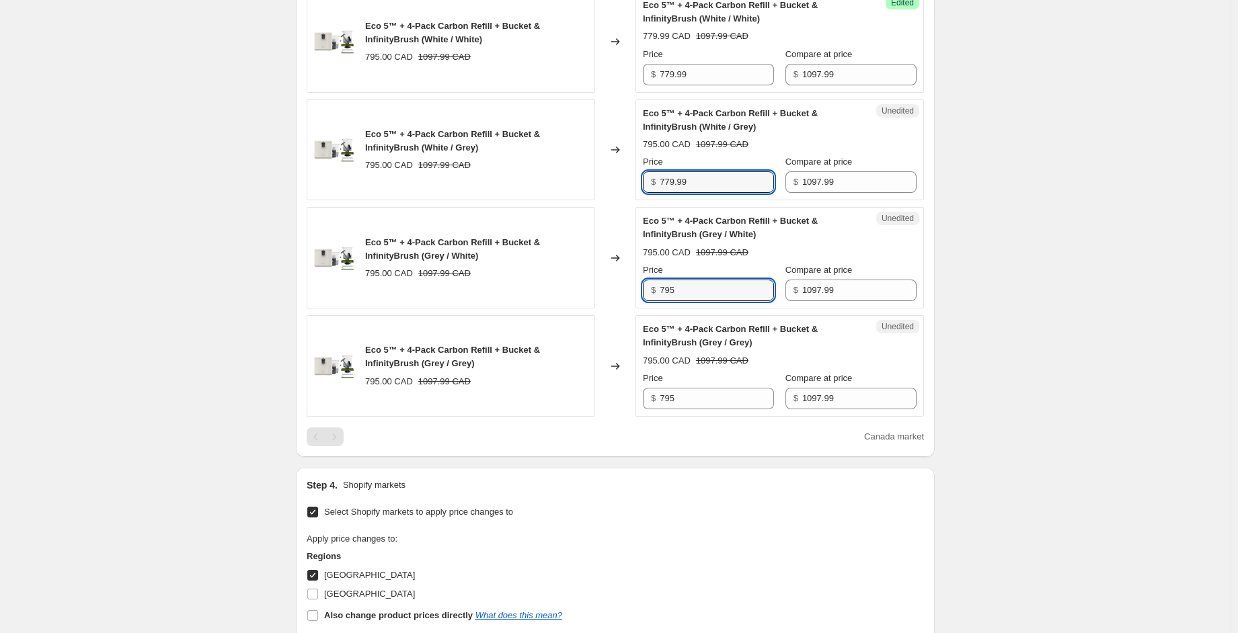
click at [596, 309] on div "Eco 5™ + 4-Pack Carbon Refill + Bucket & InfinityBrush (Grey / White) 795.00 CA…" at bounding box center [615, 258] width 617 height 102
paste input "79.99"
type input "779.99"
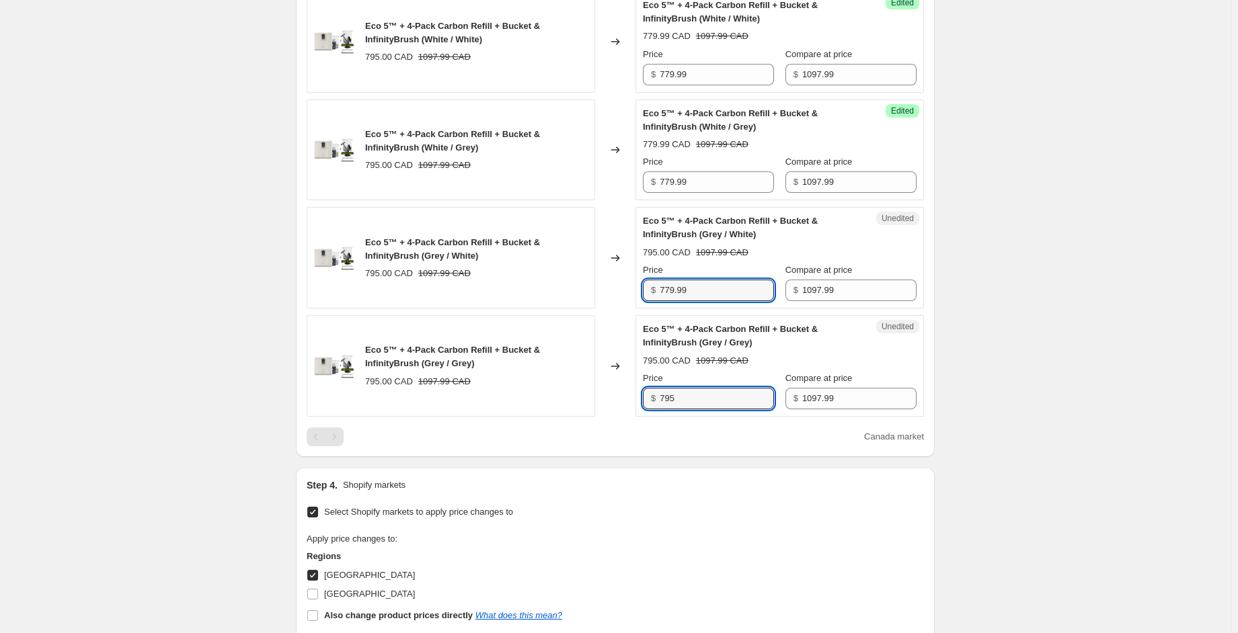
drag, startPoint x: 621, startPoint y: 415, endPoint x: 604, endPoint y: 414, distance: 16.8
click at [609, 415] on div "Eco 5™ + 4-Pack Carbon Refill + Bucket & InfinityBrush (Grey / Grey) 795.00 CAD…" at bounding box center [615, 366] width 617 height 102
paste input "79.99"
type input "779.99"
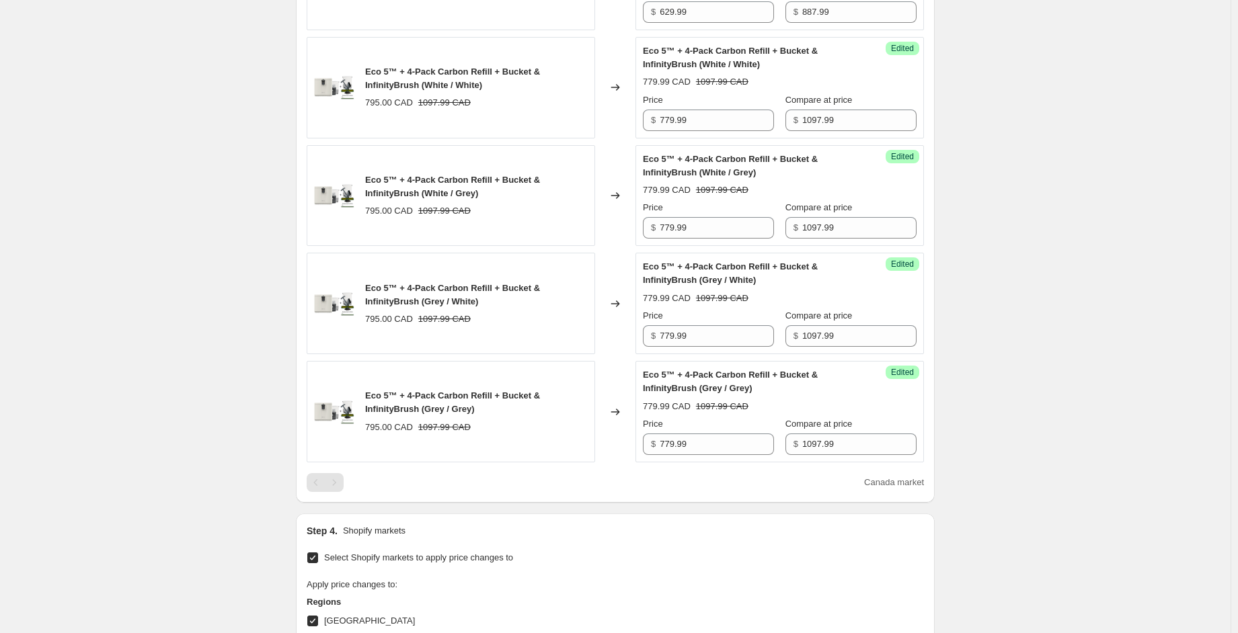
scroll to position [2591, 0]
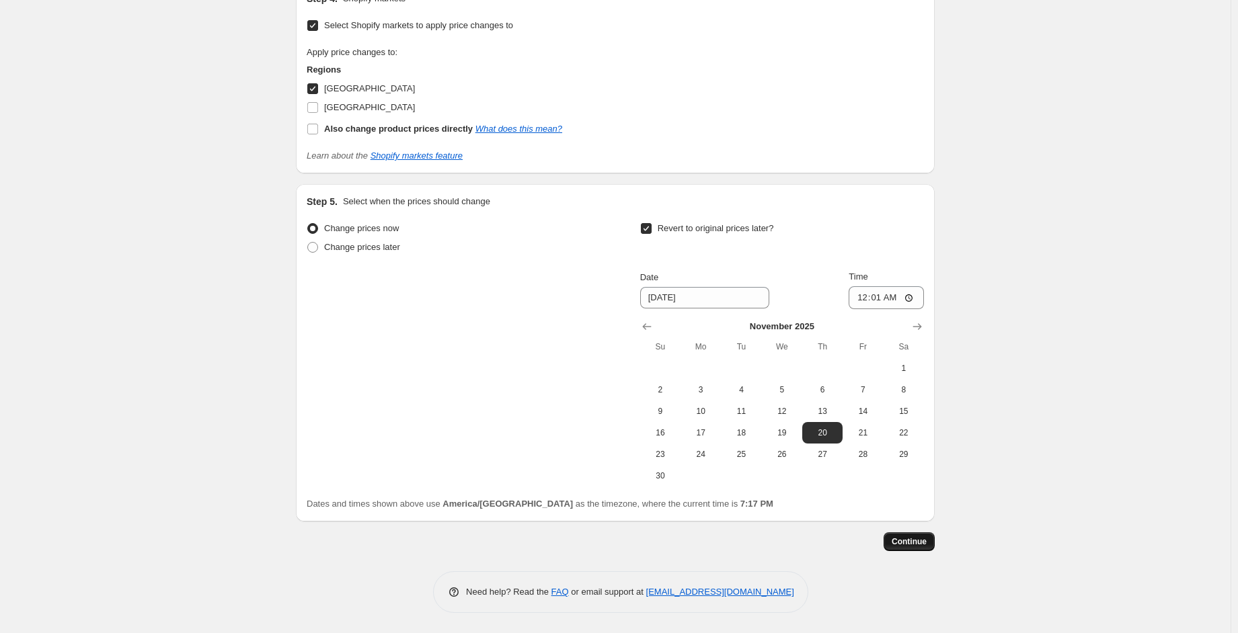
click at [917, 538] on span "Continue" at bounding box center [908, 541] width 35 height 11
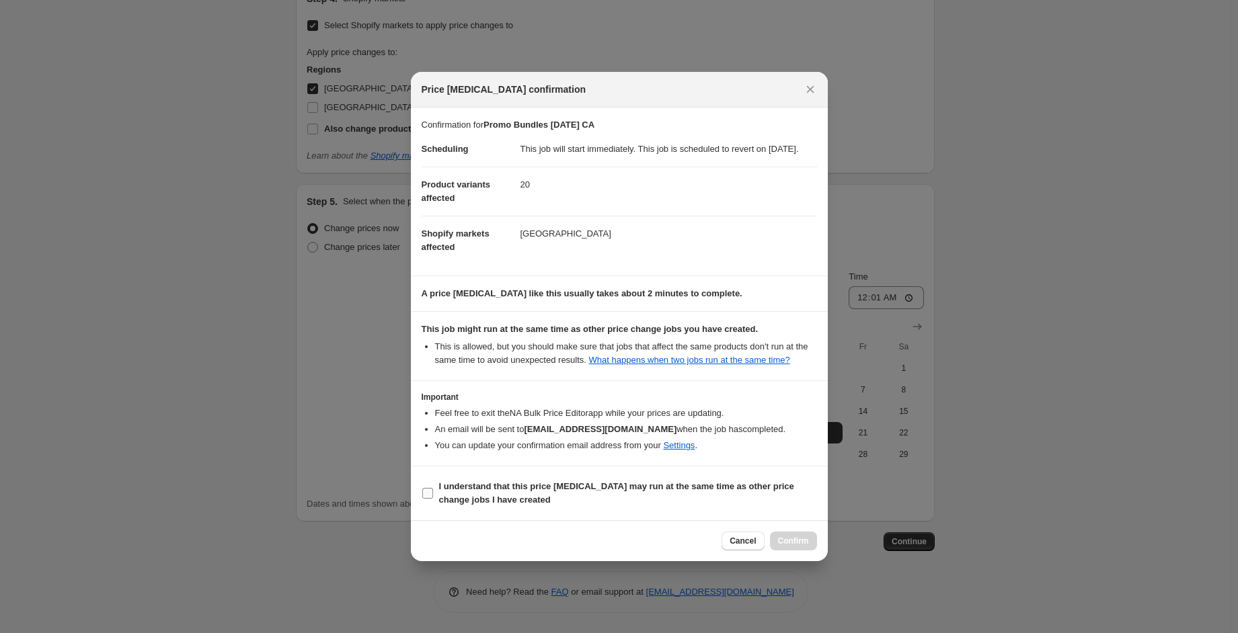
click at [444, 496] on b "I understand that this price [MEDICAL_DATA] may run at the same time as other p…" at bounding box center [616, 493] width 355 height 24
click at [433, 496] on input "I understand that this price [MEDICAL_DATA] may run at the same time as other p…" at bounding box center [427, 493] width 11 height 11
checkbox input "true"
click at [802, 547] on span "Confirm" at bounding box center [793, 541] width 31 height 11
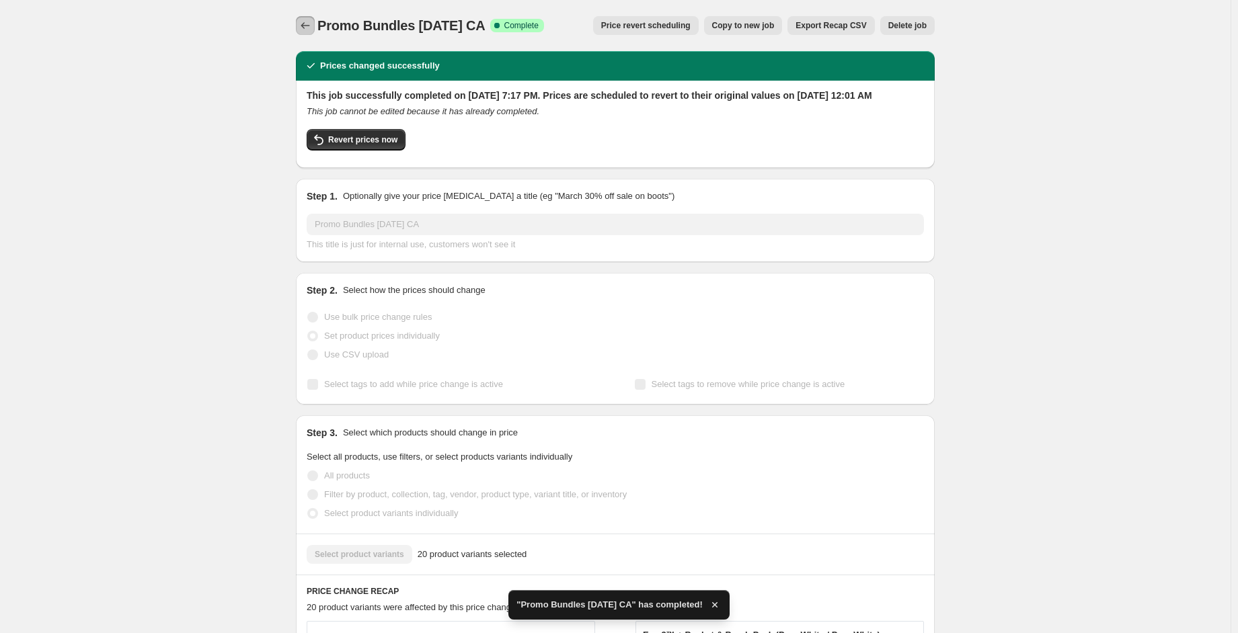
click at [303, 24] on icon "Price change jobs" at bounding box center [304, 25] width 13 height 13
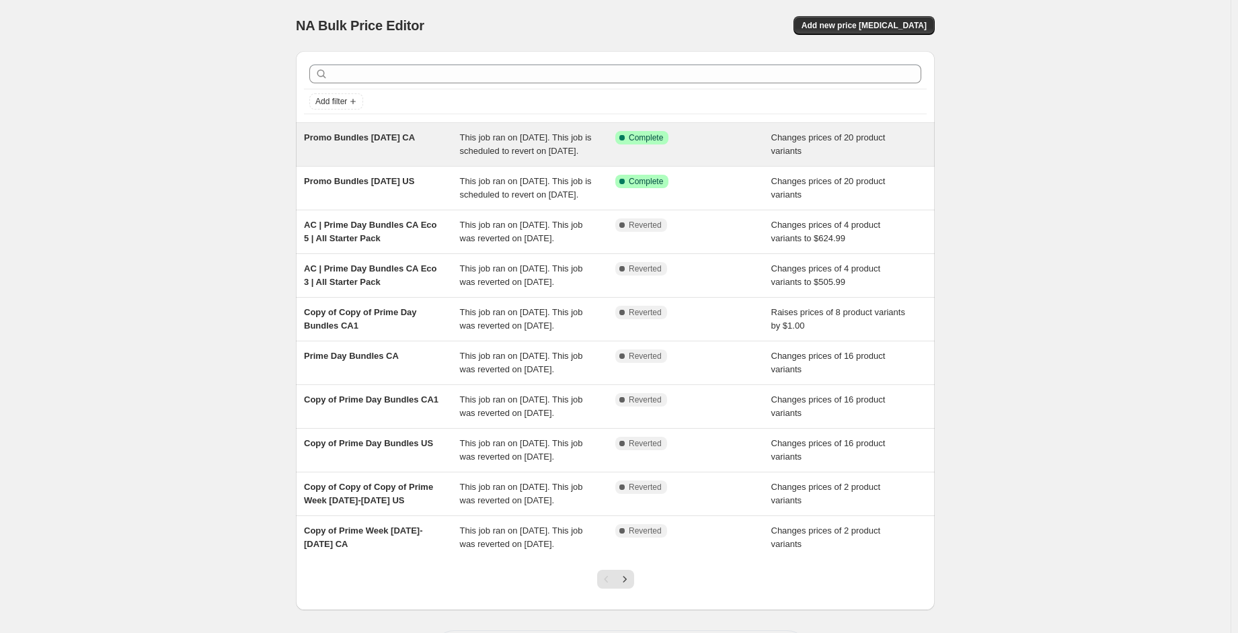
click at [416, 145] on div "Promo Bundles [DATE] CA" at bounding box center [382, 144] width 156 height 27
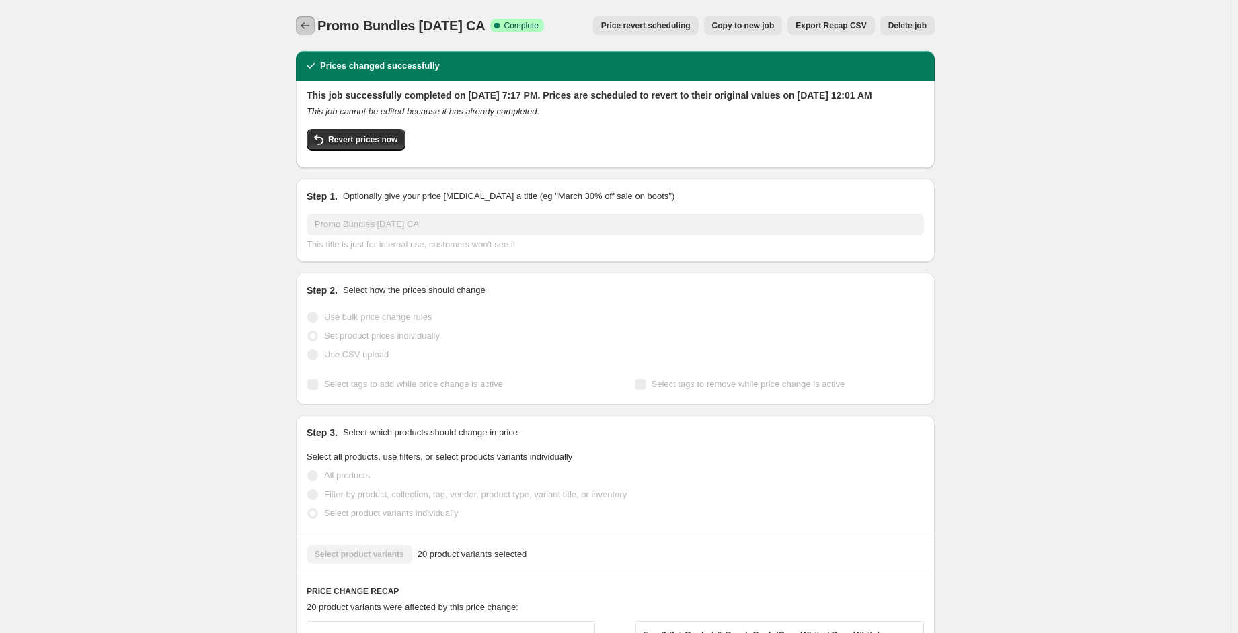
click at [302, 28] on icon "Price change jobs" at bounding box center [304, 25] width 13 height 13
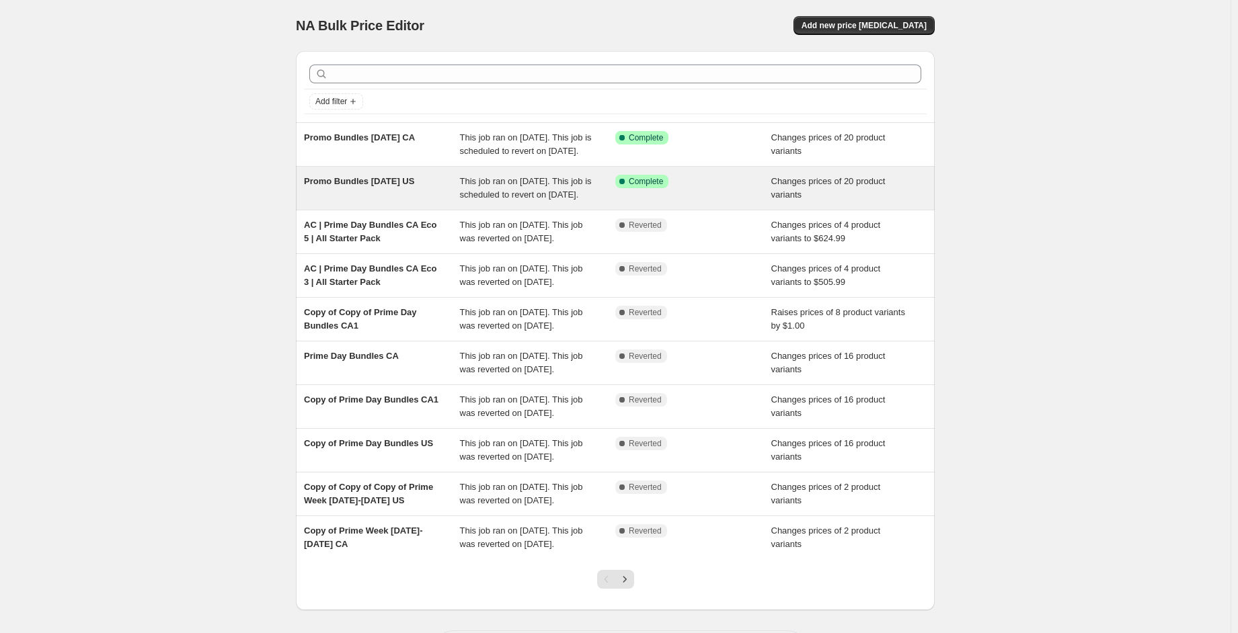
click at [407, 186] on span "Promo Bundles [DATE] US" at bounding box center [359, 181] width 110 height 10
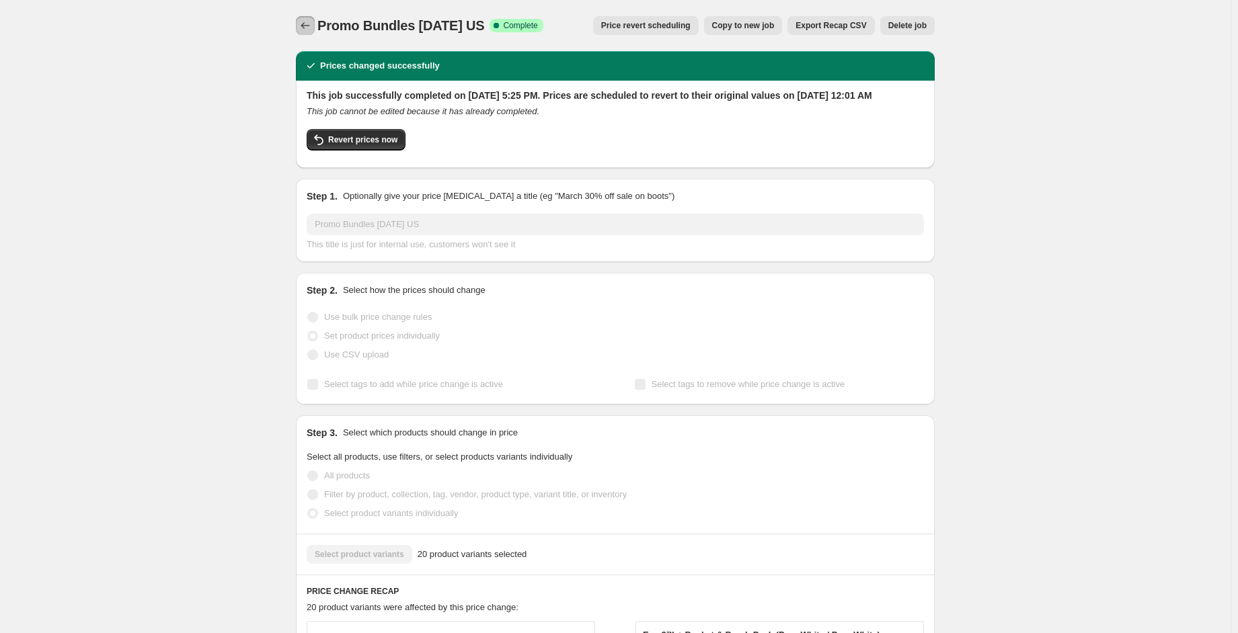
click at [303, 28] on icon "Price change jobs" at bounding box center [304, 25] width 13 height 13
